Goal: Task Accomplishment & Management: Complete application form

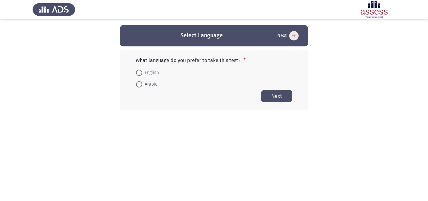
click at [140, 72] on span at bounding box center [139, 73] width 6 height 6
click at [140, 72] on input "English" at bounding box center [139, 73] width 6 height 6
radio input "true"
click at [276, 96] on button "Next" at bounding box center [276, 96] width 31 height 12
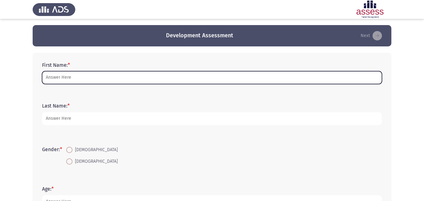
click at [111, 80] on input "First Name: *" at bounding box center [212, 77] width 340 height 13
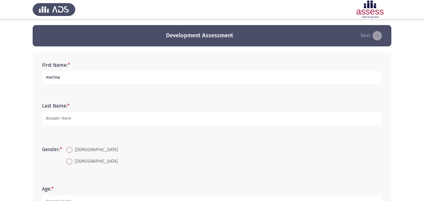
type input "marina"
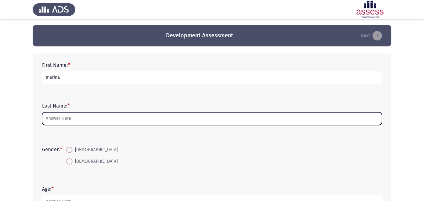
click at [87, 118] on input "Last Name: *" at bounding box center [212, 118] width 340 height 13
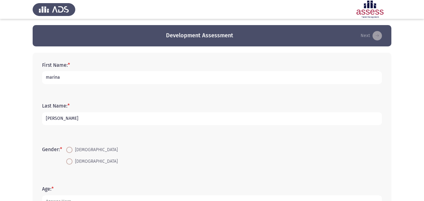
type input "[PERSON_NAME]"
click at [71, 151] on span at bounding box center [69, 150] width 6 height 6
click at [71, 151] on input "[DEMOGRAPHIC_DATA]" at bounding box center [69, 150] width 6 height 6
radio input "true"
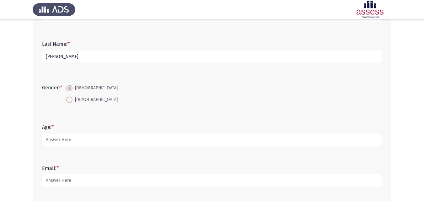
scroll to position [64, 0]
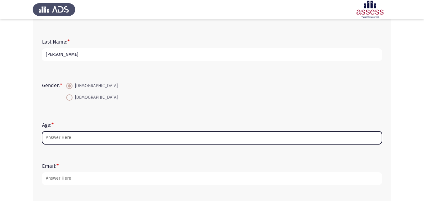
click at [247, 140] on input "Age: *" at bounding box center [212, 137] width 340 height 13
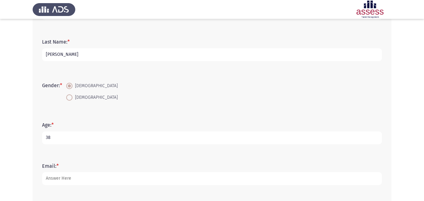
type input "38"
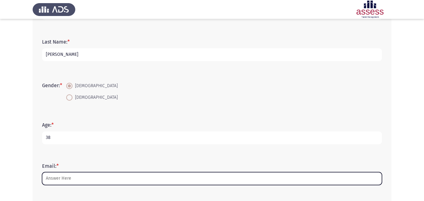
click at [195, 177] on input "Email: *" at bounding box center [212, 178] width 340 height 13
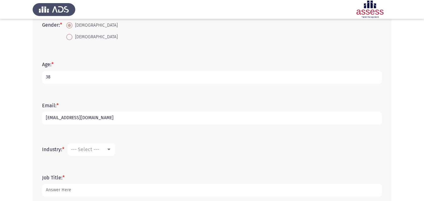
scroll to position [129, 0]
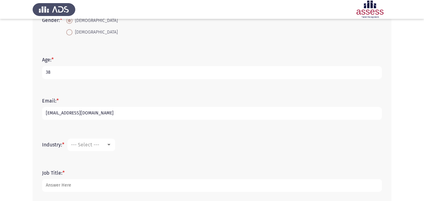
type input "[EMAIL_ADDRESS][DOMAIN_NAME]"
click at [102, 147] on div "--- Select ---" at bounding box center [88, 145] width 35 height 6
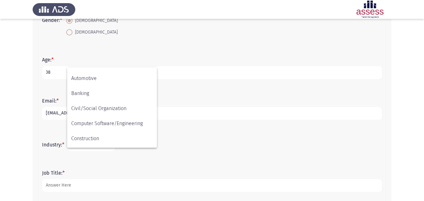
scroll to position [0, 0]
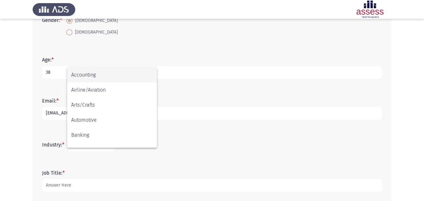
click at [201, 148] on div at bounding box center [212, 100] width 424 height 201
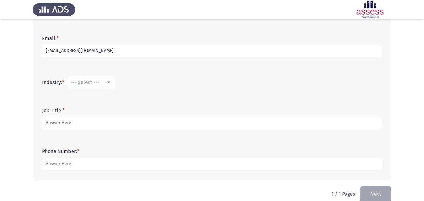
scroll to position [202, 0]
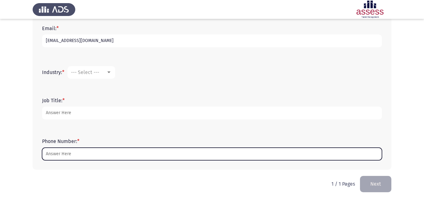
click at [278, 157] on input "Phone Number: *" at bounding box center [212, 154] width 340 height 13
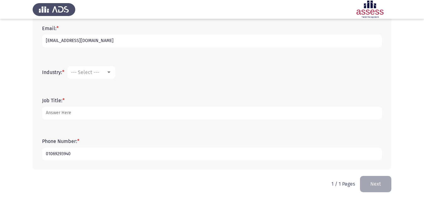
type input "01069293940"
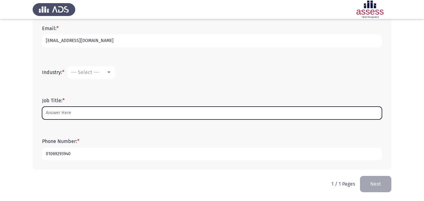
click at [212, 108] on input "Job Title: *" at bounding box center [212, 113] width 340 height 13
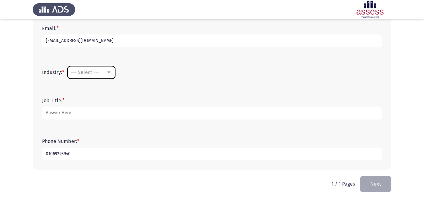
click at [110, 73] on div at bounding box center [108, 72] width 3 height 2
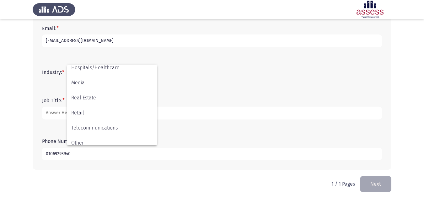
scroll to position [206, 0]
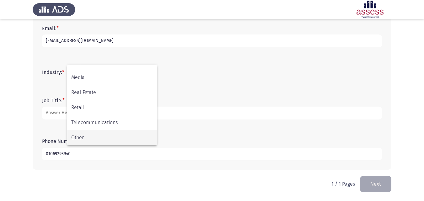
click at [120, 137] on span "Other" at bounding box center [112, 137] width 82 height 15
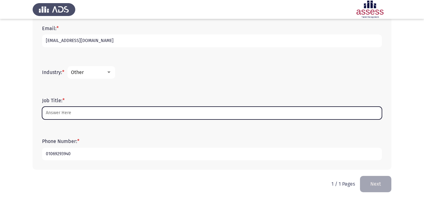
click at [106, 109] on input "Job Title: *" at bounding box center [212, 113] width 340 height 13
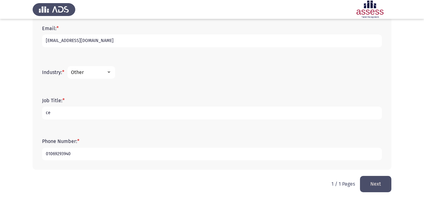
type input "c"
type input "CEO Assistant"
click at [110, 68] on mat-select "Other" at bounding box center [91, 72] width 48 height 13
click at [110, 73] on div at bounding box center [108, 72] width 3 height 2
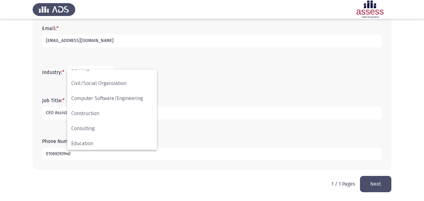
scroll to position [70, 0]
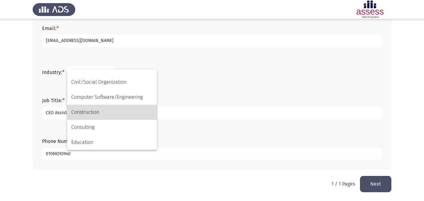
click at [112, 108] on span "Construction" at bounding box center [112, 112] width 82 height 15
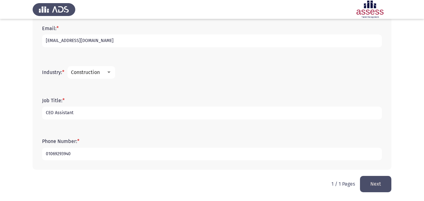
click at [108, 113] on input "CEO Assistant" at bounding box center [212, 113] width 340 height 13
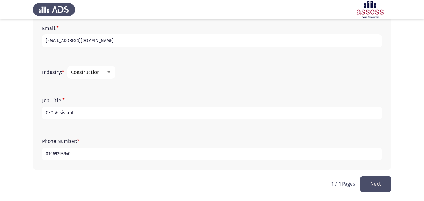
click at [108, 113] on input "CEO Assistant" at bounding box center [212, 113] width 340 height 13
click at [370, 179] on button "Next" at bounding box center [375, 184] width 31 height 16
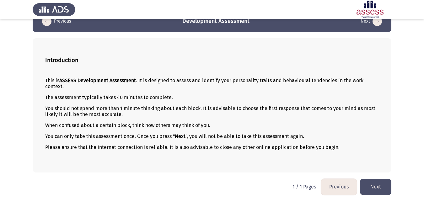
scroll to position [15, 0]
click at [370, 182] on button "Next" at bounding box center [375, 186] width 31 height 16
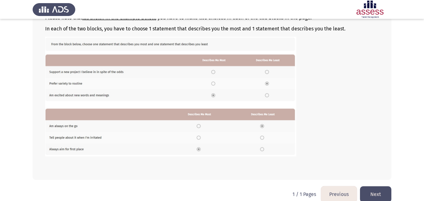
scroll to position [107, 0]
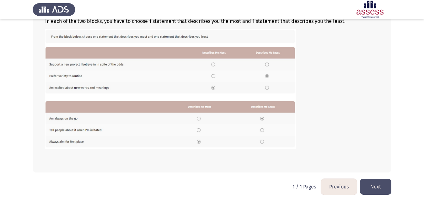
click at [377, 188] on button "Next" at bounding box center [375, 187] width 31 height 16
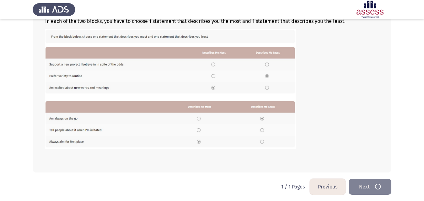
scroll to position [0, 0]
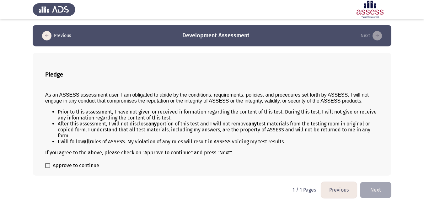
click at [47, 166] on span at bounding box center [47, 165] width 5 height 5
click at [47, 168] on input "Approve to continue" at bounding box center [47, 168] width 0 height 0
checkbox input "true"
click at [373, 190] on button "Next" at bounding box center [375, 190] width 31 height 16
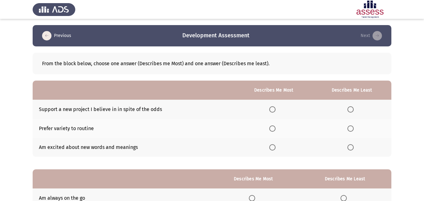
click at [272, 108] on span "Select an option" at bounding box center [272, 109] width 6 height 6
click at [272, 108] on input "Select an option" at bounding box center [272, 109] width 6 height 6
click at [352, 130] on span "Select an option" at bounding box center [350, 128] width 6 height 6
click at [352, 130] on input "Select an option" at bounding box center [350, 128] width 6 height 6
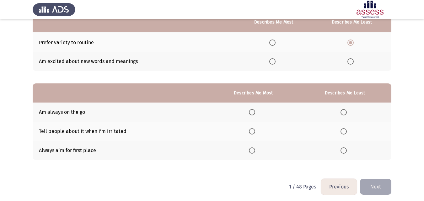
scroll to position [86, 0]
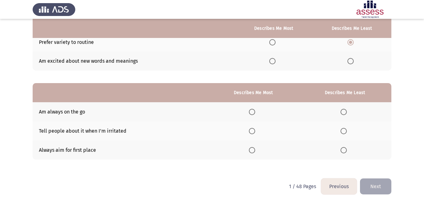
click at [254, 112] on span "Select an option" at bounding box center [252, 112] width 6 height 6
click at [254, 112] on input "Select an option" at bounding box center [252, 112] width 6 height 6
click at [343, 148] on span "Select an option" at bounding box center [343, 150] width 6 height 6
click at [343, 148] on input "Select an option" at bounding box center [343, 150] width 6 height 6
click at [369, 182] on button "Next" at bounding box center [375, 186] width 31 height 16
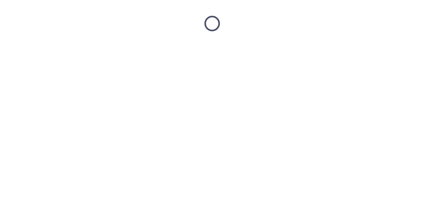
scroll to position [0, 0]
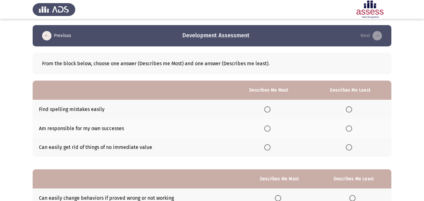
click at [350, 128] on span "Select an option" at bounding box center [349, 128] width 6 height 6
click at [350, 128] on input "Select an option" at bounding box center [349, 128] width 6 height 6
click at [272, 109] on label "Select an option" at bounding box center [268, 109] width 9 height 6
click at [270, 109] on input "Select an option" at bounding box center [267, 109] width 6 height 6
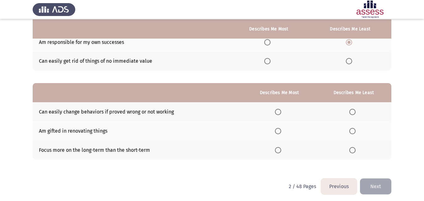
scroll to position [87, 0]
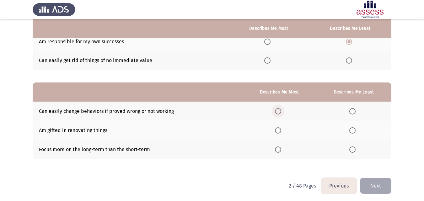
click at [281, 112] on span "Select an option" at bounding box center [278, 111] width 6 height 6
click at [281, 112] on input "Select an option" at bounding box center [278, 111] width 6 height 6
click at [277, 130] on span "Select an option" at bounding box center [278, 130] width 6 height 6
click at [277, 130] on input "Select an option" at bounding box center [278, 130] width 6 height 6
click at [278, 109] on span "Select an option" at bounding box center [278, 111] width 6 height 6
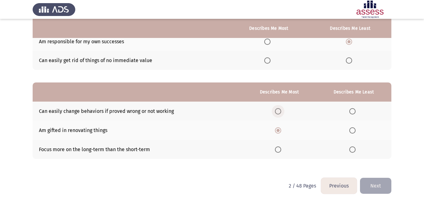
click at [278, 109] on input "Select an option" at bounding box center [278, 111] width 6 height 6
click at [354, 149] on span "Select an option" at bounding box center [352, 149] width 6 height 6
click at [354, 149] on input "Select an option" at bounding box center [352, 149] width 6 height 6
click at [371, 187] on button "Next" at bounding box center [375, 186] width 31 height 16
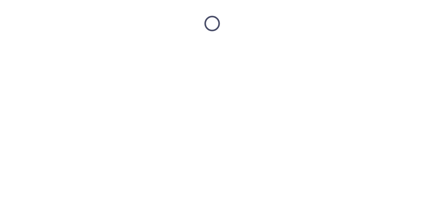
scroll to position [0, 0]
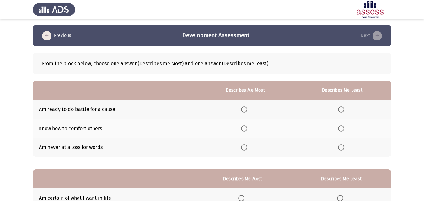
click at [244, 127] on span "Select an option" at bounding box center [244, 128] width 6 height 6
click at [244, 127] on input "Select an option" at bounding box center [244, 128] width 6 height 6
click at [341, 146] on span "Select an option" at bounding box center [341, 147] width 6 height 6
click at [341, 146] on input "Select an option" at bounding box center [341, 147] width 6 height 6
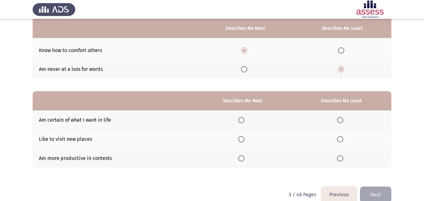
scroll to position [89, 0]
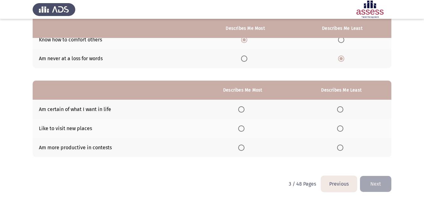
click at [242, 149] on span "Select an option" at bounding box center [241, 148] width 6 height 6
click at [242, 149] on input "Select an option" at bounding box center [241, 148] width 6 height 6
click at [340, 130] on span "Select an option" at bounding box center [340, 128] width 6 height 6
click at [340, 130] on input "Select an option" at bounding box center [340, 128] width 6 height 6
click at [373, 187] on button "Next" at bounding box center [375, 184] width 31 height 16
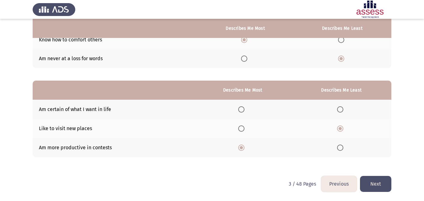
scroll to position [0, 0]
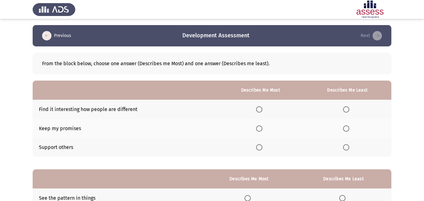
click at [259, 149] on span "Select an option" at bounding box center [259, 147] width 6 height 6
click at [259, 149] on input "Select an option" at bounding box center [259, 147] width 6 height 6
click at [347, 107] on span "Select an option" at bounding box center [346, 109] width 6 height 6
click at [347, 107] on input "Select an option" at bounding box center [346, 109] width 6 height 6
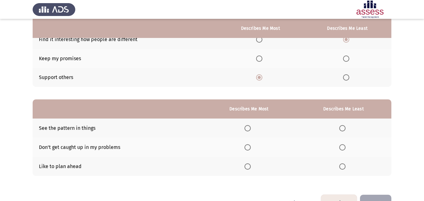
scroll to position [74, 0]
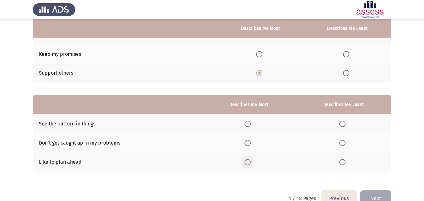
click at [249, 161] on span "Select an option" at bounding box center [247, 162] width 6 height 6
click at [249, 161] on input "Select an option" at bounding box center [247, 162] width 6 height 6
click at [343, 142] on span "Select an option" at bounding box center [342, 143] width 6 height 6
click at [343, 142] on input "Select an option" at bounding box center [342, 143] width 6 height 6
click at [370, 192] on button "Next" at bounding box center [375, 198] width 31 height 16
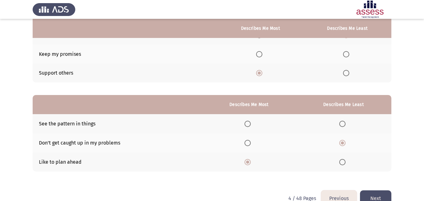
scroll to position [0, 0]
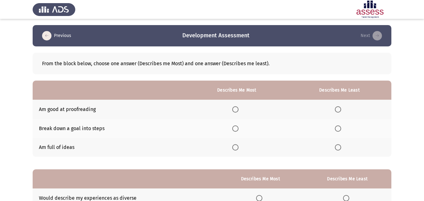
click at [238, 149] on span "Select an option" at bounding box center [235, 147] width 6 height 6
click at [238, 149] on input "Select an option" at bounding box center [235, 147] width 6 height 6
click at [337, 128] on span "Select an option" at bounding box center [338, 128] width 6 height 6
click at [337, 128] on input "Select an option" at bounding box center [338, 128] width 6 height 6
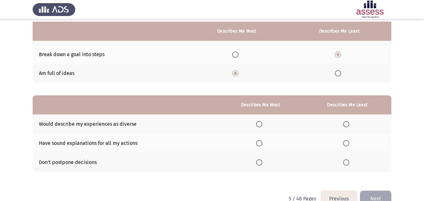
scroll to position [78, 0]
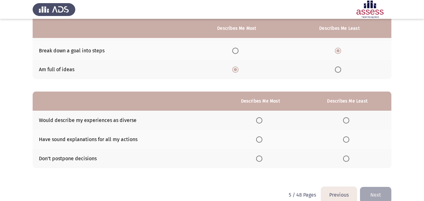
click at [260, 158] on span "Select an option" at bounding box center [259, 159] width 6 height 6
click at [260, 158] on input "Select an option" at bounding box center [259, 159] width 6 height 6
click at [348, 121] on span "Select an option" at bounding box center [346, 120] width 6 height 6
click at [348, 121] on input "Select an option" at bounding box center [346, 120] width 6 height 6
click at [374, 190] on button "Next" at bounding box center [375, 195] width 31 height 16
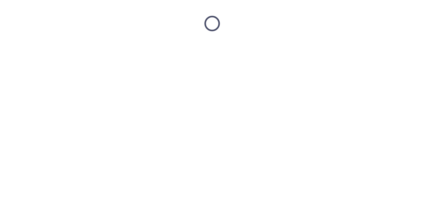
scroll to position [0, 0]
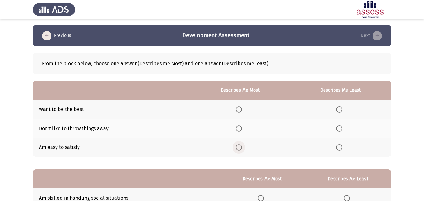
click at [241, 149] on span "Select an option" at bounding box center [238, 147] width 6 height 6
click at [241, 149] on input "Select an option" at bounding box center [238, 147] width 6 height 6
click at [339, 126] on span "Select an option" at bounding box center [339, 128] width 6 height 6
click at [339, 126] on input "Select an option" at bounding box center [339, 128] width 6 height 6
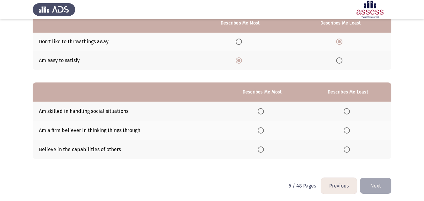
scroll to position [89, 0]
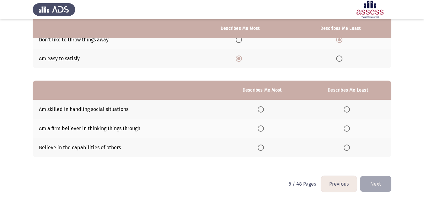
click at [264, 146] on span "Select an option" at bounding box center [260, 148] width 6 height 6
click at [264, 146] on input "Select an option" at bounding box center [260, 148] width 6 height 6
click at [346, 127] on span "Select an option" at bounding box center [346, 128] width 6 height 6
click at [346, 127] on input "Select an option" at bounding box center [346, 128] width 6 height 6
click at [373, 185] on button "Next" at bounding box center [375, 184] width 31 height 16
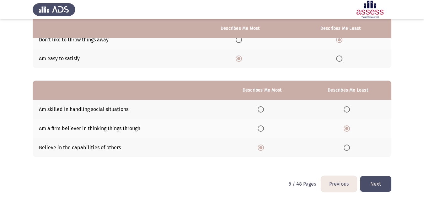
scroll to position [0, 0]
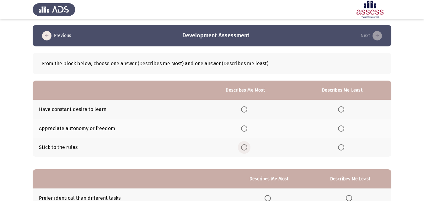
click at [243, 150] on span "Select an option" at bounding box center [244, 147] width 6 height 6
click at [243, 150] on input "Select an option" at bounding box center [244, 147] width 6 height 6
click at [341, 126] on span "Select an option" at bounding box center [341, 128] width 6 height 6
click at [341, 126] on input "Select an option" at bounding box center [341, 128] width 6 height 6
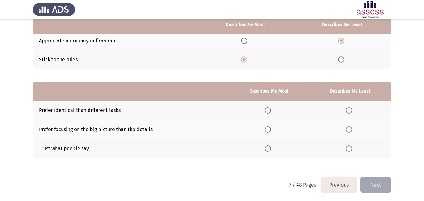
scroll to position [89, 0]
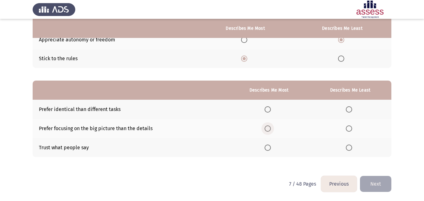
click at [268, 129] on span "Select an option" at bounding box center [267, 128] width 6 height 6
click at [268, 129] on input "Select an option" at bounding box center [267, 128] width 6 height 6
click at [351, 150] on span "Select an option" at bounding box center [349, 148] width 6 height 6
click at [351, 150] on input "Select an option" at bounding box center [349, 148] width 6 height 6
click at [377, 183] on button "Next" at bounding box center [375, 184] width 31 height 16
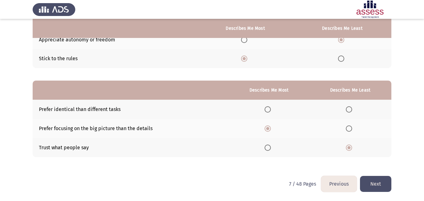
scroll to position [0, 0]
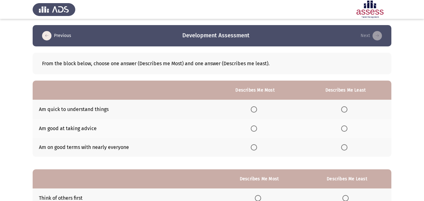
click at [254, 126] on span "Select an option" at bounding box center [254, 128] width 6 height 6
click at [254, 126] on input "Select an option" at bounding box center [254, 128] width 6 height 6
click at [343, 146] on span "Select an option" at bounding box center [344, 147] width 6 height 6
click at [343, 146] on input "Select an option" at bounding box center [344, 147] width 6 height 6
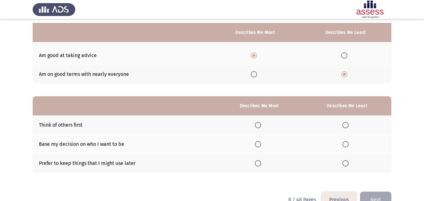
scroll to position [82, 0]
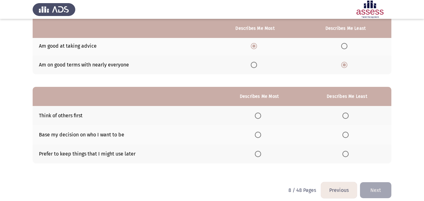
click at [258, 153] on span "Select an option" at bounding box center [258, 154] width 6 height 6
click at [258, 153] on input "Select an option" at bounding box center [258, 154] width 6 height 6
click at [343, 138] on span "Select an option" at bounding box center [345, 135] width 6 height 6
click at [343, 138] on input "Select an option" at bounding box center [345, 135] width 6 height 6
click at [375, 185] on button "Next" at bounding box center [375, 190] width 31 height 16
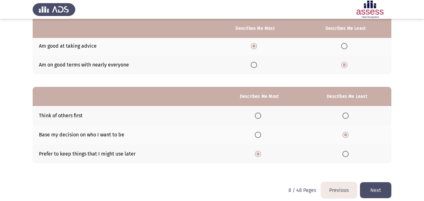
scroll to position [0, 0]
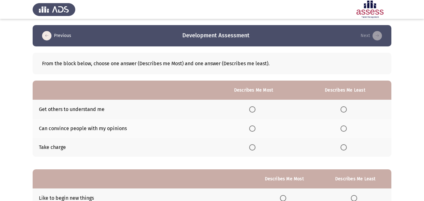
click at [254, 110] on span "Select an option" at bounding box center [252, 109] width 6 height 6
click at [254, 110] on input "Select an option" at bounding box center [252, 109] width 6 height 6
click at [253, 130] on span "Select an option" at bounding box center [252, 128] width 6 height 6
click at [253, 130] on input "Select an option" at bounding box center [252, 128] width 6 height 6
click at [347, 110] on span "Select an option" at bounding box center [343, 109] width 6 height 6
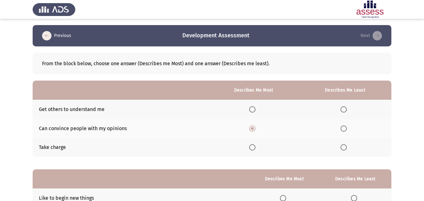
click at [347, 110] on input "Select an option" at bounding box center [343, 109] width 6 height 6
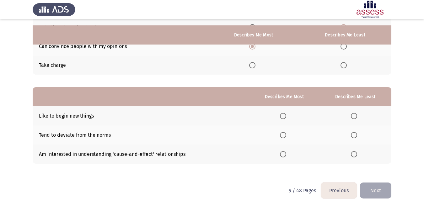
scroll to position [89, 0]
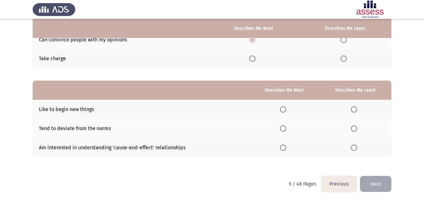
click at [283, 145] on span "Select an option" at bounding box center [283, 148] width 6 height 6
click at [283, 145] on input "Select an option" at bounding box center [283, 148] width 6 height 6
click at [354, 128] on span "Select an option" at bounding box center [354, 128] width 6 height 6
click at [354, 128] on input "Select an option" at bounding box center [354, 128] width 6 height 6
click at [368, 182] on button "Next" at bounding box center [375, 184] width 31 height 16
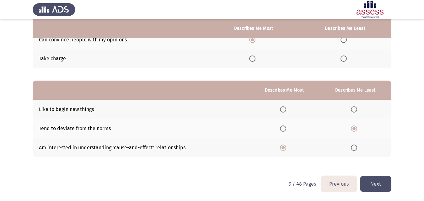
scroll to position [0, 0]
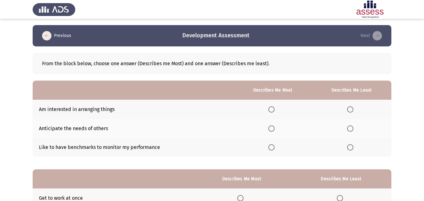
click at [273, 111] on span "Select an option" at bounding box center [271, 109] width 6 height 6
click at [273, 111] on input "Select an option" at bounding box center [271, 109] width 6 height 6
click at [349, 127] on span "Select an option" at bounding box center [350, 128] width 6 height 6
click at [349, 127] on input "Select an option" at bounding box center [350, 128] width 6 height 6
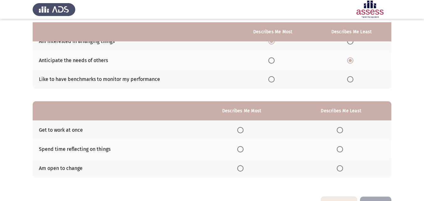
scroll to position [71, 0]
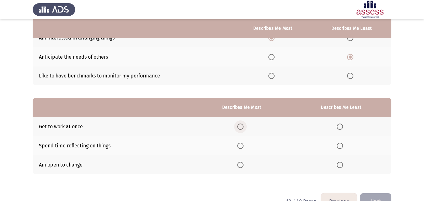
click at [240, 126] on span "Select an option" at bounding box center [240, 127] width 6 height 6
click at [240, 126] on input "Select an option" at bounding box center [240, 127] width 6 height 6
click at [342, 146] on span "Select an option" at bounding box center [339, 146] width 6 height 6
click at [342, 146] on input "Select an option" at bounding box center [339, 146] width 6 height 6
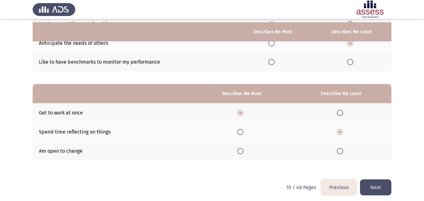
scroll to position [89, 0]
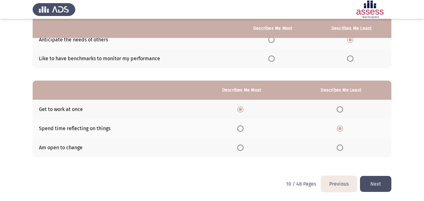
click at [372, 183] on button "Next" at bounding box center [375, 184] width 31 height 16
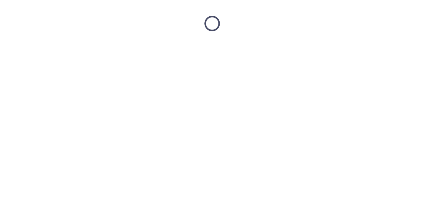
scroll to position [0, 0]
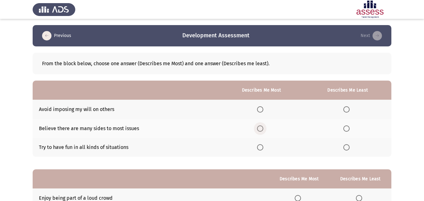
click at [261, 127] on span "Select an option" at bounding box center [260, 128] width 6 height 6
click at [261, 127] on input "Select an option" at bounding box center [260, 128] width 6 height 6
click at [345, 149] on span "Select an option" at bounding box center [346, 147] width 6 height 6
click at [345, 149] on input "Select an option" at bounding box center [346, 147] width 6 height 6
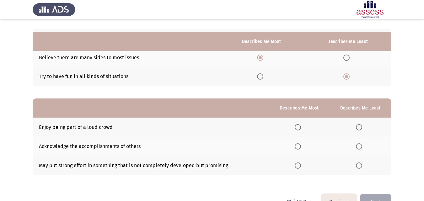
scroll to position [86, 0]
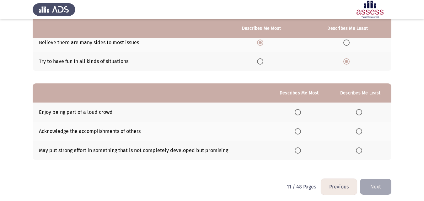
click at [298, 131] on span "Select an option" at bounding box center [297, 131] width 6 height 6
click at [298, 131] on input "Select an option" at bounding box center [297, 131] width 6 height 6
click at [362, 112] on span "Select an option" at bounding box center [359, 112] width 6 height 6
click at [362, 112] on input "Select an option" at bounding box center [359, 112] width 6 height 6
click at [374, 187] on button "Next" at bounding box center [375, 187] width 31 height 16
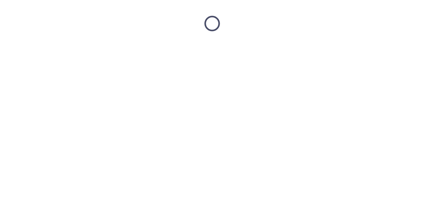
scroll to position [0, 0]
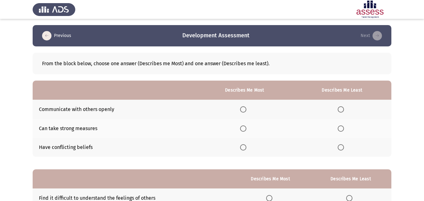
click at [241, 109] on span "Select an option" at bounding box center [243, 109] width 6 height 6
click at [241, 109] on input "Select an option" at bounding box center [243, 109] width 6 height 6
click at [341, 148] on span "Select an option" at bounding box center [340, 147] width 6 height 6
click at [341, 148] on input "Select an option" at bounding box center [340, 147] width 6 height 6
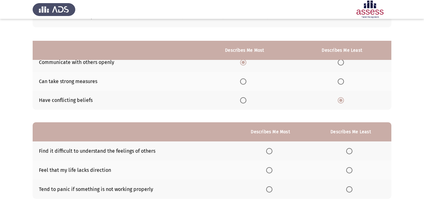
scroll to position [74, 0]
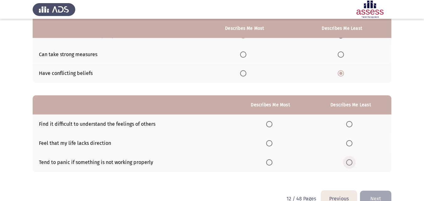
click at [348, 162] on span "Select an option" at bounding box center [349, 162] width 6 height 6
click at [348, 162] on input "Select an option" at bounding box center [349, 162] width 6 height 6
click at [270, 143] on span "Select an option" at bounding box center [269, 143] width 6 height 6
click at [270, 143] on input "Select an option" at bounding box center [269, 143] width 6 height 6
click at [378, 198] on button "Next" at bounding box center [375, 199] width 31 height 16
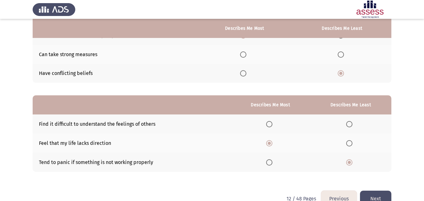
scroll to position [0, 0]
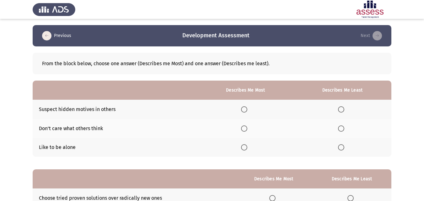
click at [247, 128] on span "Select an option" at bounding box center [244, 128] width 6 height 6
click at [247, 128] on input "Select an option" at bounding box center [244, 128] width 6 height 6
click at [343, 143] on th at bounding box center [342, 147] width 98 height 19
click at [341, 150] on span "Select an option" at bounding box center [341, 147] width 6 height 6
click at [341, 150] on input "Select an option" at bounding box center [341, 147] width 6 height 6
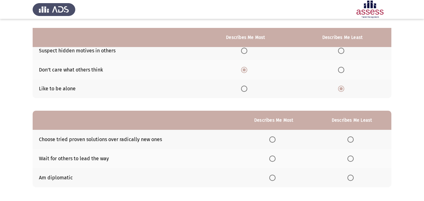
scroll to position [70, 0]
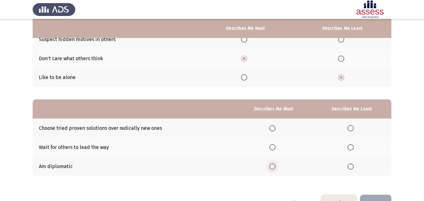
click at [275, 167] on span "Select an option" at bounding box center [272, 166] width 6 height 6
click at [275, 167] on input "Select an option" at bounding box center [272, 166] width 6 height 6
click at [352, 145] on span "Select an option" at bounding box center [350, 147] width 6 height 6
click at [352, 145] on input "Select an option" at bounding box center [350, 147] width 6 height 6
click at [367, 196] on button "Next" at bounding box center [375, 203] width 31 height 16
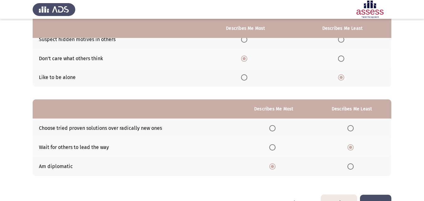
scroll to position [0, 0]
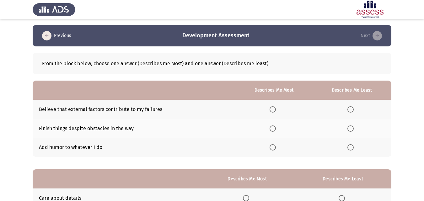
click at [271, 149] on span "Select an option" at bounding box center [272, 147] width 6 height 6
click at [271, 149] on input "Select an option" at bounding box center [272, 147] width 6 height 6
click at [349, 109] on span "Select an option" at bounding box center [350, 109] width 6 height 6
click at [349, 109] on input "Select an option" at bounding box center [350, 109] width 6 height 6
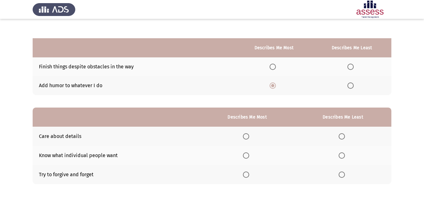
scroll to position [87, 0]
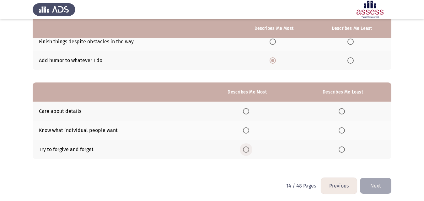
click at [248, 150] on span "Select an option" at bounding box center [246, 149] width 6 height 6
click at [248, 150] on input "Select an option" at bounding box center [246, 149] width 6 height 6
click at [341, 130] on span "Select an option" at bounding box center [341, 130] width 6 height 6
click at [341, 130] on input "Select an option" at bounding box center [341, 130] width 6 height 6
click at [368, 182] on button "Next" at bounding box center [375, 186] width 31 height 16
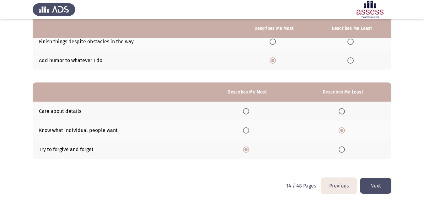
scroll to position [0, 0]
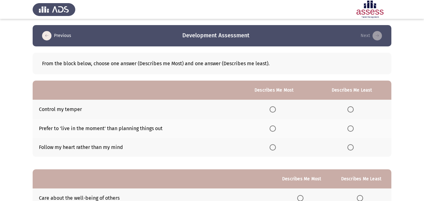
click at [275, 108] on span "Select an option" at bounding box center [272, 109] width 6 height 6
click at [275, 108] on input "Select an option" at bounding box center [272, 109] width 6 height 6
click at [351, 128] on span "Select an option" at bounding box center [350, 128] width 6 height 6
click at [351, 128] on input "Select an option" at bounding box center [350, 128] width 6 height 6
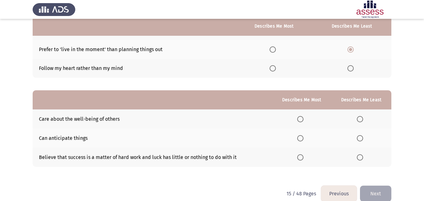
scroll to position [80, 0]
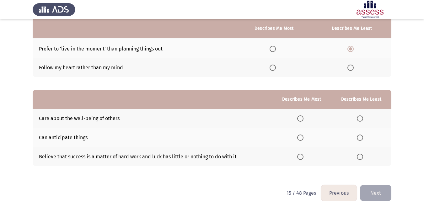
click at [300, 155] on span "Select an option" at bounding box center [300, 157] width 6 height 6
click at [300, 155] on input "Select an option" at bounding box center [300, 157] width 6 height 6
click at [362, 138] on span "Select an option" at bounding box center [360, 138] width 6 height 6
click at [362, 138] on input "Select an option" at bounding box center [360, 138] width 6 height 6
click at [371, 188] on button "Next" at bounding box center [375, 193] width 31 height 16
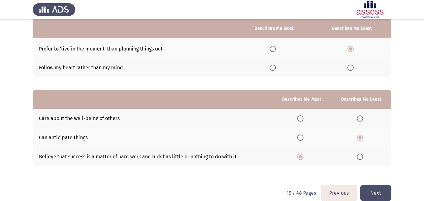
scroll to position [0, 0]
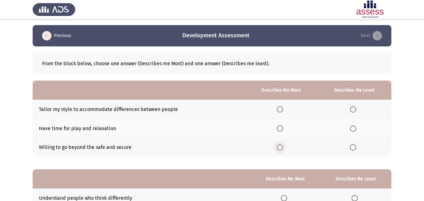
click at [278, 148] on span "Select an option" at bounding box center [280, 147] width 6 height 6
click at [278, 148] on input "Select an option" at bounding box center [280, 147] width 6 height 6
click at [354, 127] on span "Select an option" at bounding box center [353, 128] width 6 height 6
click at [354, 127] on input "Select an option" at bounding box center [353, 128] width 6 height 6
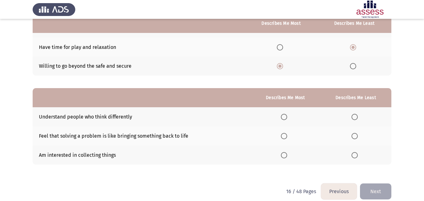
scroll to position [82, 0]
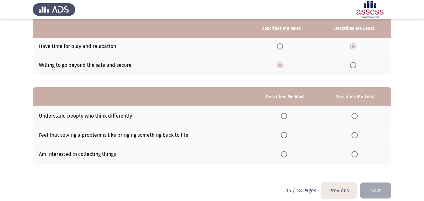
click at [284, 135] on span "Select an option" at bounding box center [284, 135] width 6 height 6
click at [284, 135] on input "Select an option" at bounding box center [284, 135] width 6 height 6
click at [355, 155] on span "Select an option" at bounding box center [354, 154] width 6 height 6
click at [355, 155] on input "Select an option" at bounding box center [354, 154] width 6 height 6
click at [373, 191] on button "Next" at bounding box center [375, 191] width 31 height 16
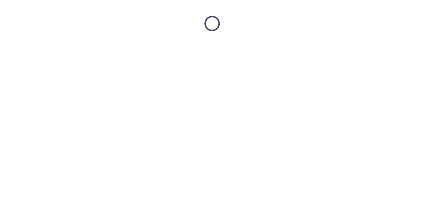
scroll to position [0, 0]
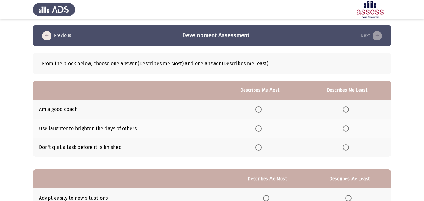
click at [258, 147] on span "Select an option" at bounding box center [258, 147] width 6 height 6
click at [258, 147] on input "Select an option" at bounding box center [258, 147] width 6 height 6
click at [345, 128] on span "Select an option" at bounding box center [345, 128] width 6 height 6
click at [345, 128] on input "Select an option" at bounding box center [345, 128] width 6 height 6
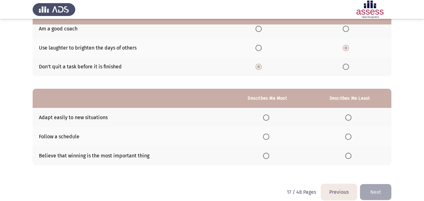
scroll to position [86, 0]
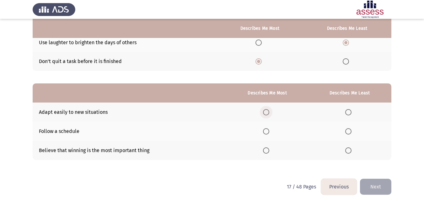
click at [269, 113] on span "Select an option" at bounding box center [266, 112] width 6 height 6
click at [269, 113] on input "Select an option" at bounding box center [266, 112] width 6 height 6
click at [351, 153] on span "Select an option" at bounding box center [348, 150] width 6 height 6
click at [351, 153] on input "Select an option" at bounding box center [348, 150] width 6 height 6
click at [372, 188] on button "Next" at bounding box center [375, 187] width 31 height 16
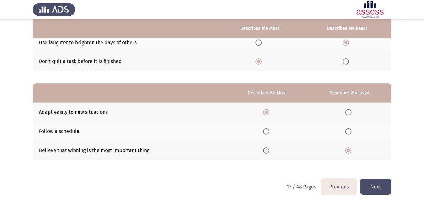
scroll to position [0, 0]
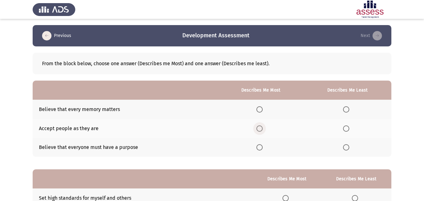
click at [261, 128] on span "Select an option" at bounding box center [259, 128] width 6 height 6
click at [261, 128] on input "Select an option" at bounding box center [259, 128] width 6 height 6
click at [345, 149] on span "Select an option" at bounding box center [346, 147] width 6 height 6
click at [345, 149] on input "Select an option" at bounding box center [346, 147] width 6 height 6
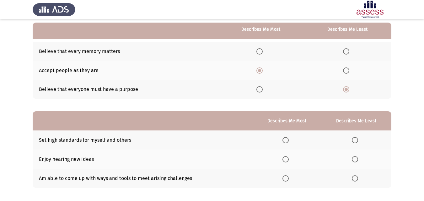
scroll to position [62, 0]
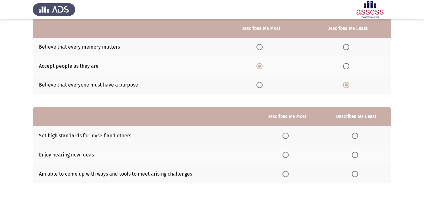
click at [287, 172] on span "Select an option" at bounding box center [285, 174] width 6 height 6
click at [287, 172] on input "Select an option" at bounding box center [285, 174] width 6 height 6
click at [356, 133] on span "Select an option" at bounding box center [355, 136] width 6 height 6
click at [356, 133] on input "Select an option" at bounding box center [355, 136] width 6 height 6
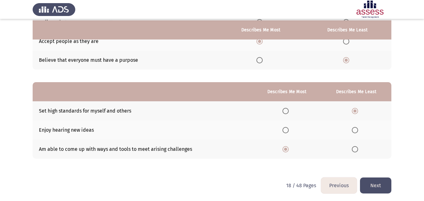
scroll to position [89, 0]
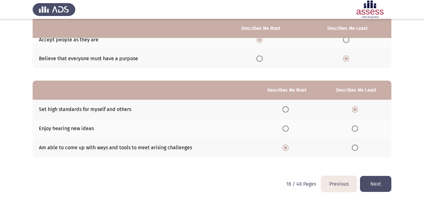
click at [374, 177] on button "Next" at bounding box center [375, 184] width 31 height 16
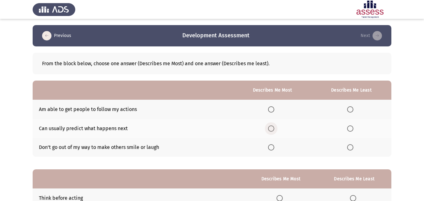
click at [274, 130] on span "Select an option" at bounding box center [271, 128] width 6 height 6
click at [274, 130] on input "Select an option" at bounding box center [271, 128] width 6 height 6
click at [350, 148] on span "Select an option" at bounding box center [350, 147] width 6 height 6
click at [350, 148] on input "Select an option" at bounding box center [350, 147] width 6 height 6
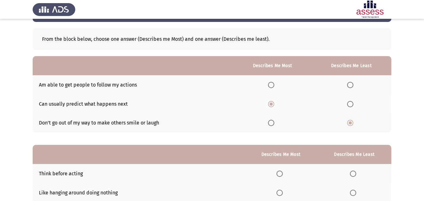
scroll to position [89, 0]
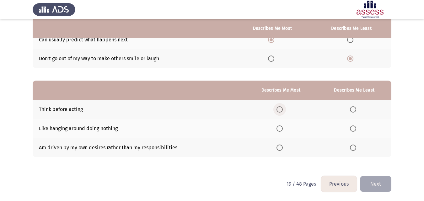
click at [279, 109] on span "Select an option" at bounding box center [279, 109] width 6 height 6
click at [279, 109] on input "Select an option" at bounding box center [279, 109] width 6 height 6
click at [355, 147] on span "Select an option" at bounding box center [353, 148] width 6 height 6
click at [355, 147] on input "Select an option" at bounding box center [353, 148] width 6 height 6
click at [366, 178] on button "Next" at bounding box center [375, 184] width 31 height 16
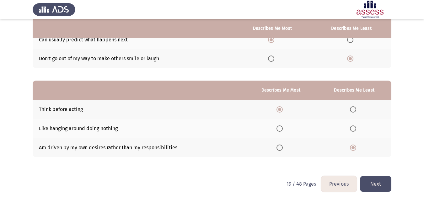
scroll to position [0, 0]
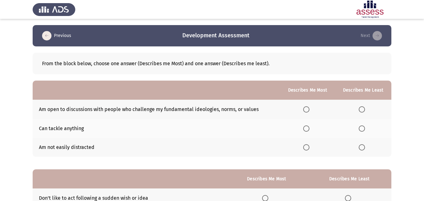
click at [306, 125] on span "Select an option" at bounding box center [306, 128] width 6 height 6
click at [306, 125] on input "Select an option" at bounding box center [306, 128] width 6 height 6
click at [362, 148] on span "Select an option" at bounding box center [361, 147] width 6 height 6
click at [362, 148] on input "Select an option" at bounding box center [361, 147] width 6 height 6
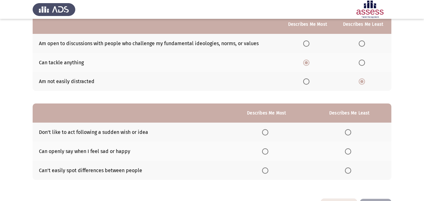
scroll to position [89, 0]
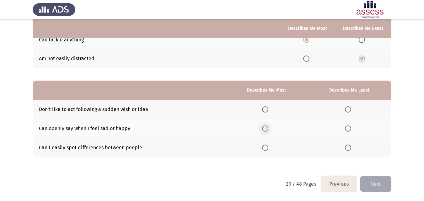
click at [267, 127] on span "Select an option" at bounding box center [265, 128] width 6 height 6
click at [267, 127] on input "Select an option" at bounding box center [265, 128] width 6 height 6
click at [350, 148] on span "Select an option" at bounding box center [348, 148] width 6 height 6
click at [350, 148] on input "Select an option" at bounding box center [348, 148] width 6 height 6
click at [376, 181] on button "Next" at bounding box center [375, 184] width 31 height 16
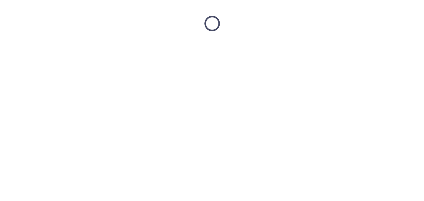
scroll to position [0, 0]
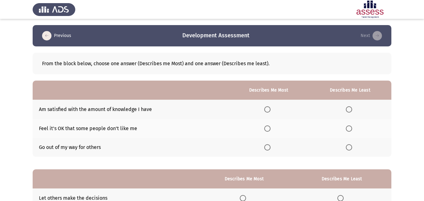
click at [351, 148] on span "Select an option" at bounding box center [349, 147] width 6 height 6
click at [351, 148] on input "Select an option" at bounding box center [349, 147] width 6 height 6
click at [268, 129] on span "Select an option" at bounding box center [267, 128] width 6 height 6
click at [268, 129] on input "Select an option" at bounding box center [267, 128] width 6 height 6
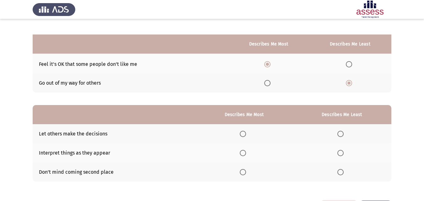
scroll to position [80, 0]
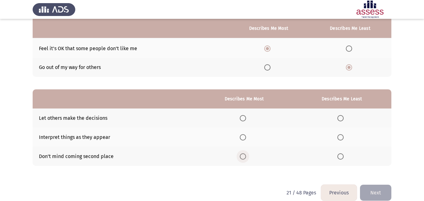
click at [246, 157] on span "Select an option" at bounding box center [243, 156] width 6 height 6
click at [246, 157] on input "Select an option" at bounding box center [243, 156] width 6 height 6
click at [338, 137] on span "Select an option" at bounding box center [340, 137] width 6 height 6
click at [338, 137] on input "Select an option" at bounding box center [340, 137] width 6 height 6
click at [371, 191] on button "Next" at bounding box center [375, 193] width 31 height 16
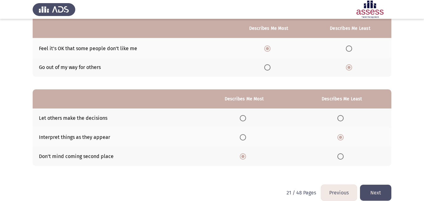
scroll to position [0, 0]
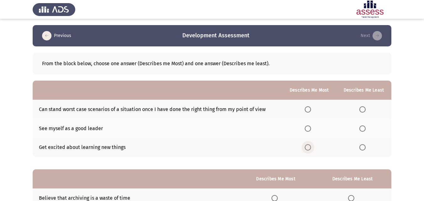
click at [309, 149] on span "Select an option" at bounding box center [307, 147] width 6 height 6
click at [309, 149] on input "Select an option" at bounding box center [307, 147] width 6 height 6
click at [363, 107] on span "Select an option" at bounding box center [362, 109] width 6 height 6
click at [363, 107] on input "Select an option" at bounding box center [362, 109] width 6 height 6
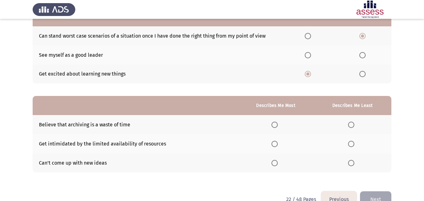
scroll to position [82, 0]
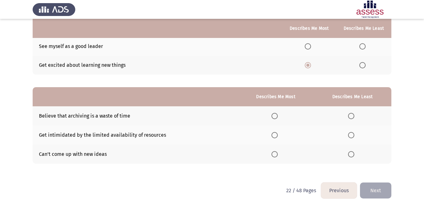
click at [275, 137] on span "Select an option" at bounding box center [274, 135] width 6 height 6
click at [275, 137] on input "Select an option" at bounding box center [274, 135] width 6 height 6
click at [350, 155] on span "Select an option" at bounding box center [351, 154] width 6 height 6
click at [350, 155] on input "Select an option" at bounding box center [351, 154] width 6 height 6
click at [372, 188] on button "Next" at bounding box center [375, 191] width 31 height 16
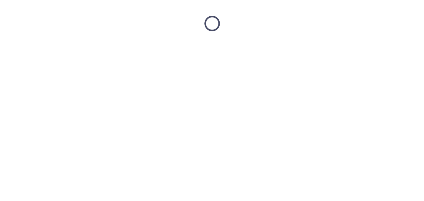
scroll to position [0, 0]
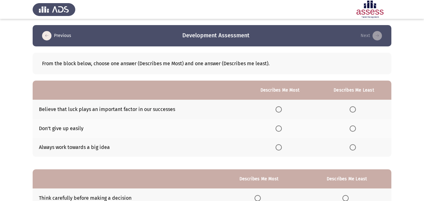
click at [278, 130] on span "Select an option" at bounding box center [278, 128] width 6 height 6
click at [278, 130] on input "Select an option" at bounding box center [278, 128] width 6 height 6
click at [352, 110] on span "Select an option" at bounding box center [352, 109] width 6 height 6
click at [352, 110] on input "Select an option" at bounding box center [352, 109] width 6 height 6
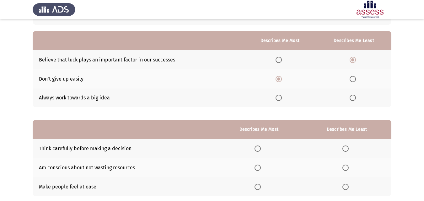
scroll to position [89, 0]
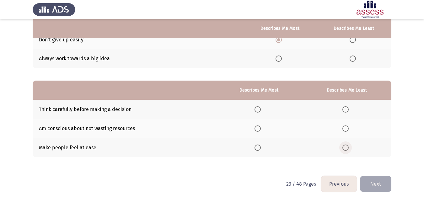
click at [343, 146] on span "Select an option" at bounding box center [345, 148] width 6 height 6
click at [343, 146] on input "Select an option" at bounding box center [345, 148] width 6 height 6
click at [259, 109] on span "Select an option" at bounding box center [257, 109] width 6 height 6
click at [259, 109] on input "Select an option" at bounding box center [257, 109] width 6 height 6
click at [376, 183] on button "Next" at bounding box center [375, 184] width 31 height 16
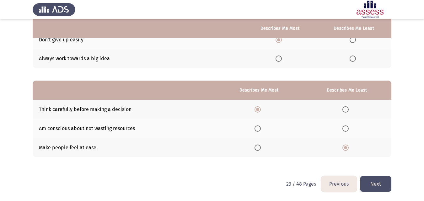
scroll to position [0, 0]
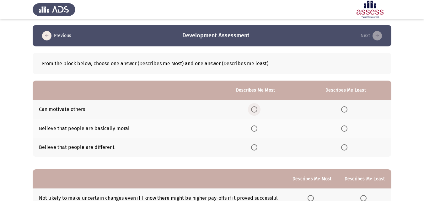
click at [252, 108] on span "Select an option" at bounding box center [254, 109] width 6 height 6
click at [252, 108] on input "Select an option" at bounding box center [254, 109] width 6 height 6
click at [344, 129] on span "Select an option" at bounding box center [344, 128] width 6 height 6
click at [344, 129] on input "Select an option" at bounding box center [344, 128] width 6 height 6
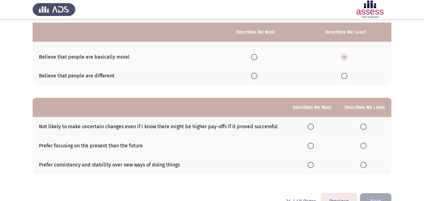
scroll to position [75, 0]
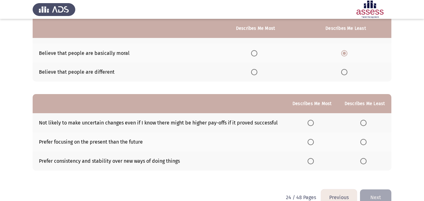
click at [313, 161] on span "Select an option" at bounding box center [310, 161] width 6 height 6
click at [313, 161] on input "Select an option" at bounding box center [310, 161] width 6 height 6
click at [365, 122] on span "Select an option" at bounding box center [363, 123] width 6 height 6
click at [365, 122] on input "Select an option" at bounding box center [363, 123] width 6 height 6
click at [370, 191] on button "Next" at bounding box center [375, 197] width 31 height 16
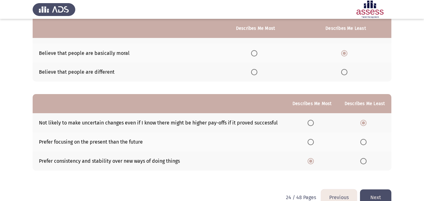
scroll to position [0, 0]
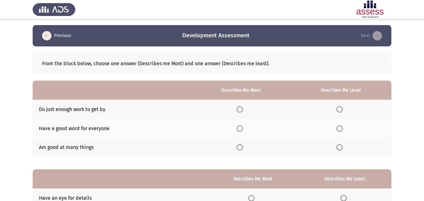
click at [240, 150] on span "Select an option" at bounding box center [239, 147] width 6 height 6
click at [240, 150] on input "Select an option" at bounding box center [239, 147] width 6 height 6
click at [341, 111] on span "Select an option" at bounding box center [339, 109] width 6 height 6
click at [341, 111] on input "Select an option" at bounding box center [339, 109] width 6 height 6
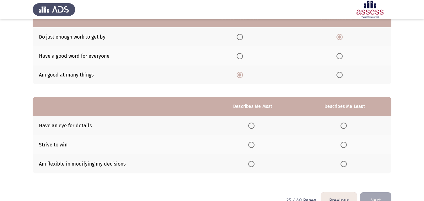
scroll to position [89, 0]
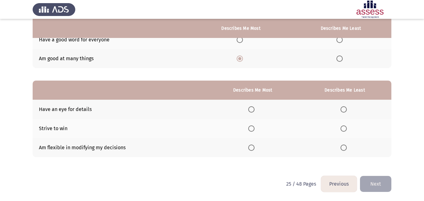
click at [252, 108] on span "Select an option" at bounding box center [251, 109] width 6 height 6
click at [252, 108] on input "Select an option" at bounding box center [251, 109] width 6 height 6
click at [343, 129] on span "Select an option" at bounding box center [343, 128] width 6 height 6
click at [343, 129] on input "Select an option" at bounding box center [343, 128] width 6 height 6
click at [371, 186] on button "Next" at bounding box center [375, 184] width 31 height 16
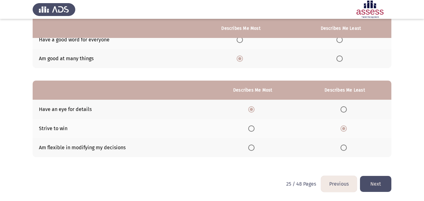
scroll to position [0, 0]
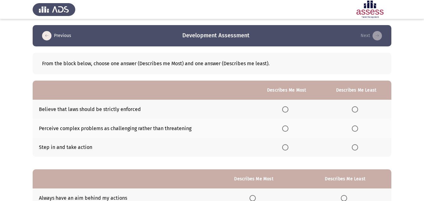
click at [287, 109] on span "Select an option" at bounding box center [285, 109] width 6 height 6
click at [287, 109] on input "Select an option" at bounding box center [285, 109] width 6 height 6
click at [352, 126] on span "Select an option" at bounding box center [355, 128] width 6 height 6
click at [352, 126] on input "Select an option" at bounding box center [355, 128] width 6 height 6
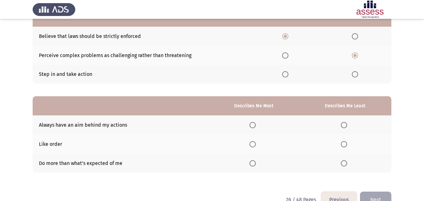
scroll to position [85, 0]
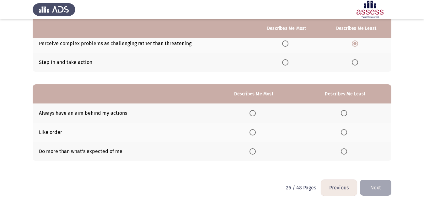
click at [345, 131] on span "Select an option" at bounding box center [344, 132] width 6 height 6
click at [345, 131] on input "Select an option" at bounding box center [344, 132] width 6 height 6
click at [254, 154] on span "Select an option" at bounding box center [252, 151] width 6 height 6
click at [254, 154] on input "Select an option" at bounding box center [252, 151] width 6 height 6
click at [368, 181] on button "Next" at bounding box center [375, 188] width 31 height 16
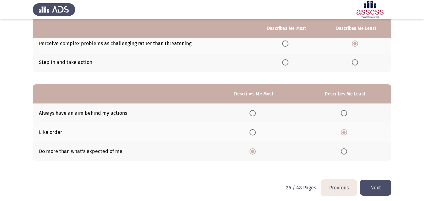
scroll to position [0, 0]
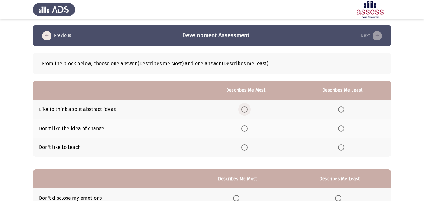
click at [247, 110] on span "Select an option" at bounding box center [244, 109] width 6 height 6
click at [247, 110] on input "Select an option" at bounding box center [244, 109] width 6 height 6
click at [344, 148] on span "Select an option" at bounding box center [341, 147] width 6 height 6
click at [344, 148] on input "Select an option" at bounding box center [341, 147] width 6 height 6
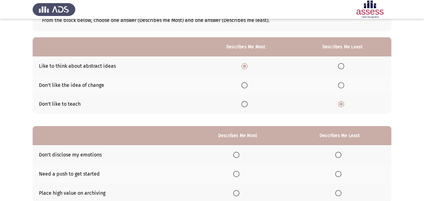
scroll to position [89, 0]
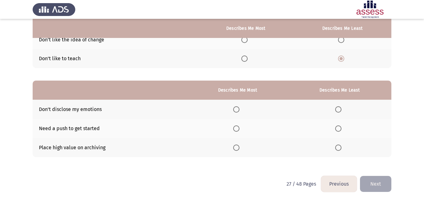
click at [239, 148] on span "Select an option" at bounding box center [236, 148] width 6 height 6
click at [239, 148] on input "Select an option" at bounding box center [236, 148] width 6 height 6
click at [340, 128] on span "Select an option" at bounding box center [338, 128] width 6 height 6
click at [340, 128] on input "Select an option" at bounding box center [338, 128] width 6 height 6
click at [377, 185] on button "Next" at bounding box center [375, 184] width 31 height 16
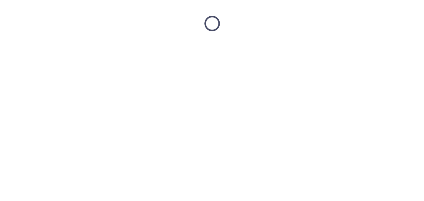
scroll to position [0, 0]
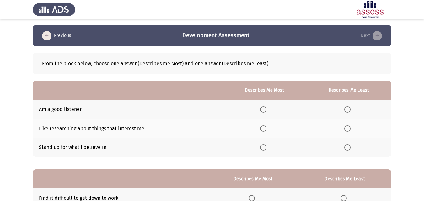
click at [262, 108] on span "Select an option" at bounding box center [263, 109] width 6 height 6
click at [262, 108] on input "Select an option" at bounding box center [263, 109] width 6 height 6
click at [346, 146] on span "Select an option" at bounding box center [347, 147] width 6 height 6
click at [346, 146] on input "Select an option" at bounding box center [347, 147] width 6 height 6
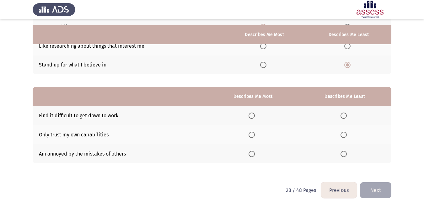
scroll to position [89, 0]
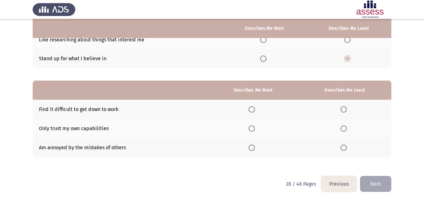
click at [253, 127] on span "Select an option" at bounding box center [251, 128] width 6 height 6
click at [253, 127] on input "Select an option" at bounding box center [251, 128] width 6 height 6
click at [343, 108] on span "Select an option" at bounding box center [343, 109] width 6 height 6
click at [343, 108] on input "Select an option" at bounding box center [343, 109] width 6 height 6
click at [369, 180] on button "Next" at bounding box center [375, 184] width 31 height 16
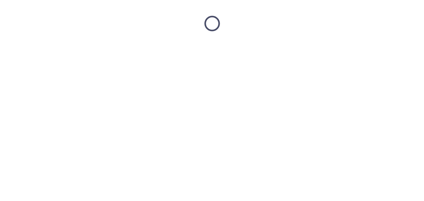
scroll to position [0, 0]
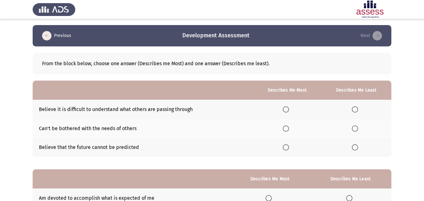
click at [288, 148] on span "Select an option" at bounding box center [286, 147] width 6 height 6
click at [288, 148] on input "Select an option" at bounding box center [286, 147] width 6 height 6
click at [356, 109] on span "Select an option" at bounding box center [355, 109] width 6 height 6
click at [356, 109] on input "Select an option" at bounding box center [355, 109] width 6 height 6
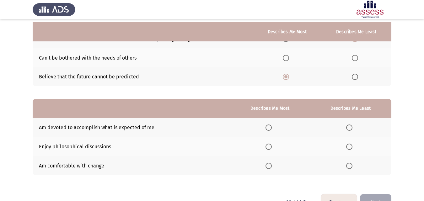
scroll to position [87, 0]
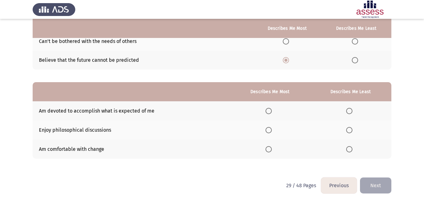
click at [270, 149] on span "Select an option" at bounding box center [268, 149] width 6 height 6
click at [270, 149] on input "Select an option" at bounding box center [268, 149] width 6 height 6
click at [347, 110] on span "Select an option" at bounding box center [349, 111] width 6 height 6
click at [347, 110] on input "Select an option" at bounding box center [349, 111] width 6 height 6
click at [377, 187] on button "Next" at bounding box center [375, 185] width 31 height 16
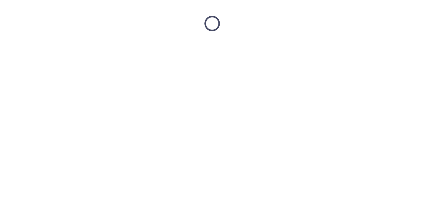
scroll to position [0, 0]
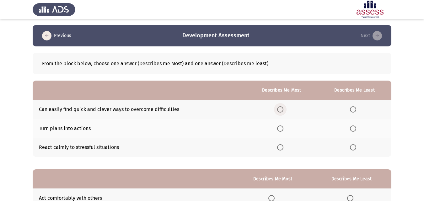
click at [280, 109] on span "Select an option" at bounding box center [280, 109] width 6 height 6
click at [280, 109] on input "Select an option" at bounding box center [280, 109] width 6 height 6
click at [355, 127] on span "Select an option" at bounding box center [353, 128] width 6 height 6
click at [355, 127] on input "Select an option" at bounding box center [353, 128] width 6 height 6
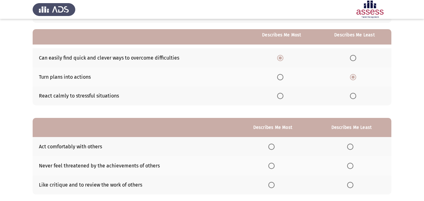
scroll to position [63, 0]
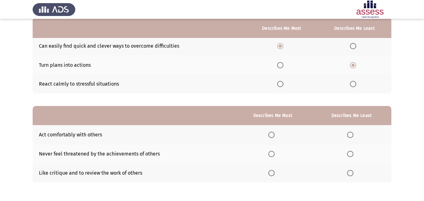
click at [355, 82] on span "Select an option" at bounding box center [353, 84] width 6 height 6
click at [355, 82] on input "Select an option" at bounding box center [353, 84] width 6 height 6
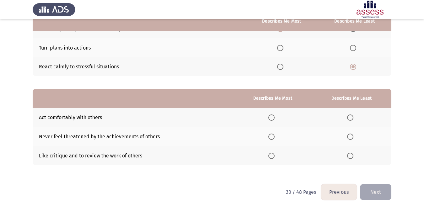
scroll to position [89, 0]
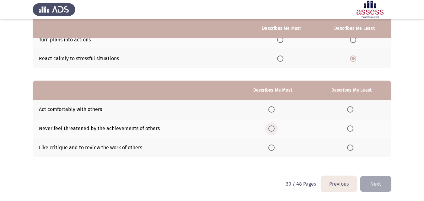
click at [270, 126] on span "Select an option" at bounding box center [271, 128] width 6 height 6
click at [270, 126] on input "Select an option" at bounding box center [271, 128] width 6 height 6
click at [351, 145] on span "Select an option" at bounding box center [350, 148] width 6 height 6
click at [351, 145] on input "Select an option" at bounding box center [350, 148] width 6 height 6
click at [369, 180] on button "Next" at bounding box center [375, 184] width 31 height 16
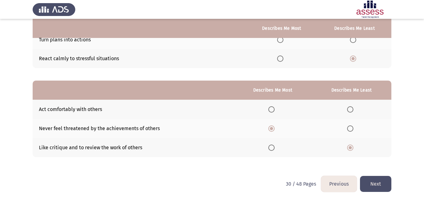
scroll to position [0, 0]
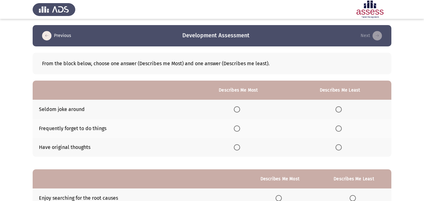
click at [238, 146] on span "Select an option" at bounding box center [237, 147] width 6 height 6
click at [238, 146] on input "Select an option" at bounding box center [237, 147] width 6 height 6
click at [341, 129] on span "Select an option" at bounding box center [338, 128] width 6 height 6
click at [341, 129] on input "Select an option" at bounding box center [338, 128] width 6 height 6
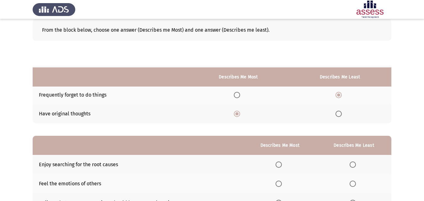
scroll to position [89, 0]
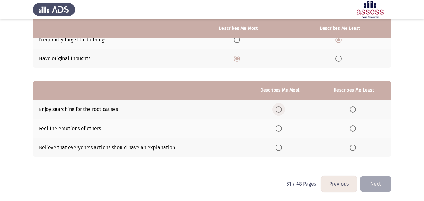
click at [277, 108] on span "Select an option" at bounding box center [278, 109] width 6 height 6
click at [277, 108] on input "Select an option" at bounding box center [278, 109] width 6 height 6
click at [353, 148] on span "Select an option" at bounding box center [352, 148] width 6 height 6
click at [353, 148] on input "Select an option" at bounding box center [352, 148] width 6 height 6
click at [374, 183] on button "Next" at bounding box center [375, 184] width 31 height 16
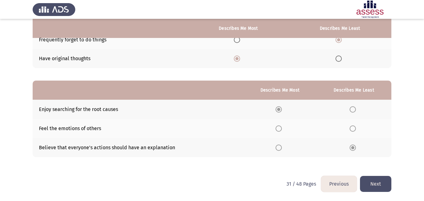
scroll to position [0, 0]
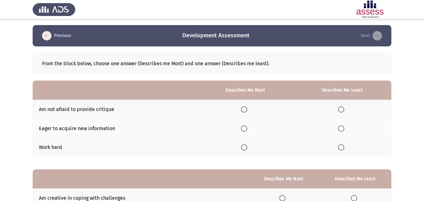
click at [244, 147] on span "Select an option" at bounding box center [244, 147] width 6 height 6
click at [244, 147] on input "Select an option" at bounding box center [244, 147] width 6 height 6
click at [343, 130] on span "Select an option" at bounding box center [341, 128] width 6 height 6
click at [343, 130] on input "Select an option" at bounding box center [341, 128] width 6 height 6
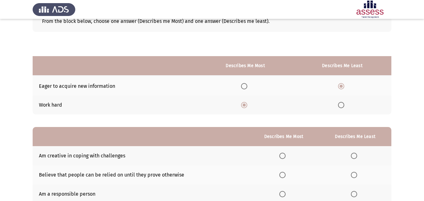
scroll to position [89, 0]
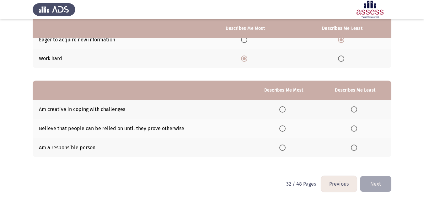
click at [285, 147] on span "Select an option" at bounding box center [282, 148] width 6 height 6
click at [285, 147] on input "Select an option" at bounding box center [282, 148] width 6 height 6
click at [355, 129] on span "Select an option" at bounding box center [354, 128] width 6 height 6
click at [355, 129] on input "Select an option" at bounding box center [354, 128] width 6 height 6
click at [372, 179] on button "Next" at bounding box center [375, 184] width 31 height 16
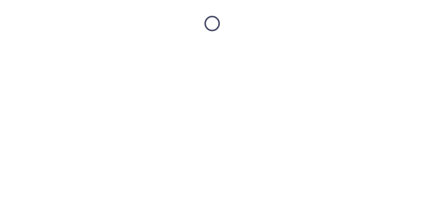
scroll to position [0, 0]
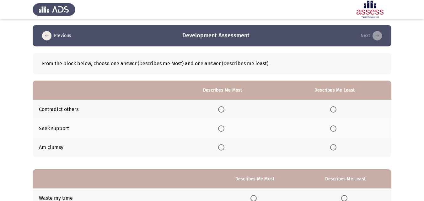
click at [220, 130] on span "Select an option" at bounding box center [221, 128] width 6 height 6
click at [220, 130] on input "Select an option" at bounding box center [221, 128] width 6 height 6
click at [333, 148] on span "Select an option" at bounding box center [333, 147] width 6 height 6
click at [333, 148] on input "Select an option" at bounding box center [333, 147] width 6 height 6
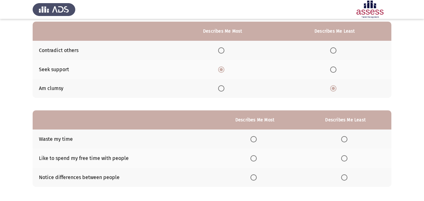
scroll to position [81, 0]
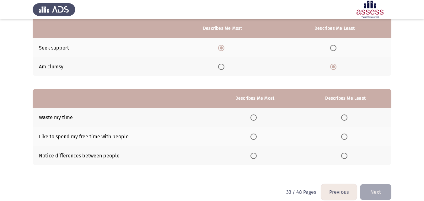
click at [256, 136] on span "Select an option" at bounding box center [253, 137] width 6 height 6
click at [256, 136] on input "Select an option" at bounding box center [253, 137] width 6 height 6
click at [344, 117] on span "Select an option" at bounding box center [344, 117] width 6 height 6
click at [344, 117] on input "Select an option" at bounding box center [344, 117] width 6 height 6
click at [368, 188] on button "Next" at bounding box center [375, 192] width 31 height 16
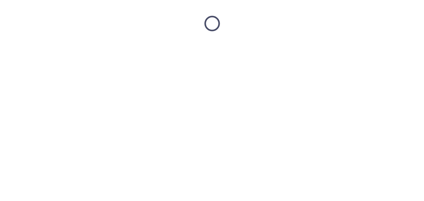
scroll to position [0, 0]
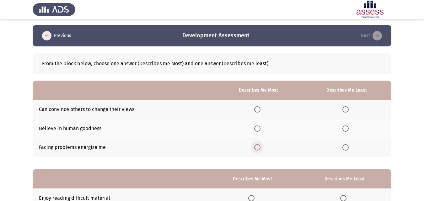
click at [258, 147] on span "Select an option" at bounding box center [257, 147] width 6 height 6
click at [258, 147] on input "Select an option" at bounding box center [257, 147] width 6 height 6
click at [346, 108] on span "Select an option" at bounding box center [345, 109] width 6 height 6
click at [346, 108] on input "Select an option" at bounding box center [345, 109] width 6 height 6
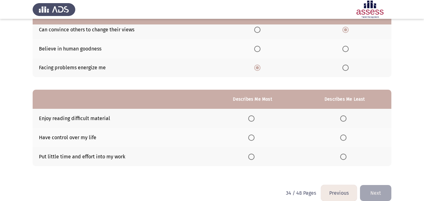
scroll to position [89, 0]
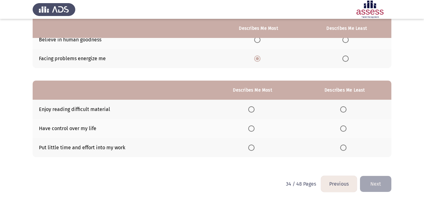
click at [251, 127] on span "Select an option" at bounding box center [251, 128] width 6 height 6
click at [251, 127] on input "Select an option" at bounding box center [251, 128] width 6 height 6
click at [341, 111] on span "Select an option" at bounding box center [343, 109] width 6 height 6
click at [341, 111] on input "Select an option" at bounding box center [343, 109] width 6 height 6
click at [371, 178] on button "Next" at bounding box center [375, 184] width 31 height 16
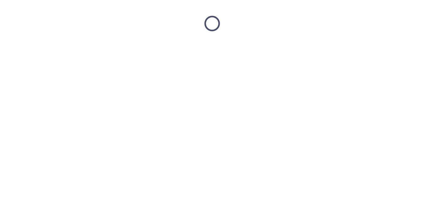
scroll to position [0, 0]
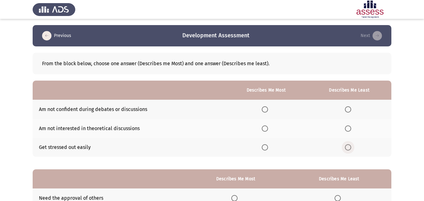
click at [346, 148] on span "Select an option" at bounding box center [348, 147] width 6 height 6
click at [346, 148] on input "Select an option" at bounding box center [348, 147] width 6 height 6
click at [264, 128] on span "Select an option" at bounding box center [265, 128] width 6 height 6
click at [264, 128] on input "Select an option" at bounding box center [265, 128] width 6 height 6
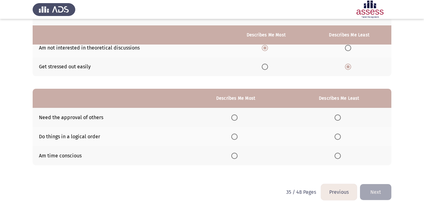
scroll to position [89, 0]
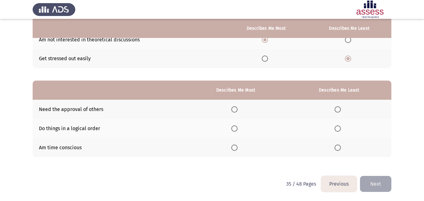
click at [235, 130] on span "Select an option" at bounding box center [234, 128] width 6 height 6
click at [235, 130] on input "Select an option" at bounding box center [234, 128] width 6 height 6
click at [336, 148] on span "Select an option" at bounding box center [337, 148] width 6 height 6
click at [336, 148] on input "Select an option" at bounding box center [337, 148] width 6 height 6
click at [372, 186] on button "Next" at bounding box center [375, 184] width 31 height 16
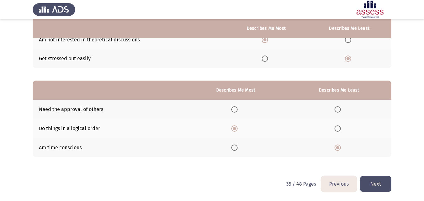
scroll to position [0, 0]
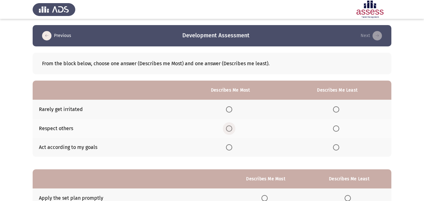
click at [228, 128] on span "Select an option" at bounding box center [229, 128] width 6 height 6
click at [228, 128] on input "Select an option" at bounding box center [229, 128] width 6 height 6
click at [337, 110] on span "Select an option" at bounding box center [336, 109] width 6 height 6
click at [337, 110] on input "Select an option" at bounding box center [336, 109] width 6 height 6
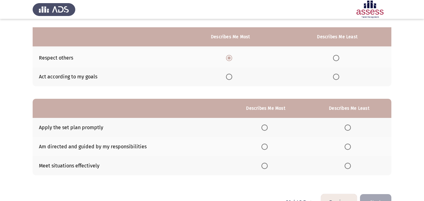
scroll to position [79, 0]
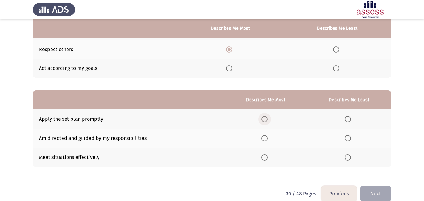
click at [266, 119] on span "Select an option" at bounding box center [264, 119] width 6 height 6
click at [266, 119] on input "Select an option" at bounding box center [264, 119] width 6 height 6
click at [347, 137] on span "Select an option" at bounding box center [347, 138] width 6 height 6
click at [347, 137] on input "Select an option" at bounding box center [347, 138] width 6 height 6
click at [374, 188] on button "Next" at bounding box center [375, 194] width 31 height 16
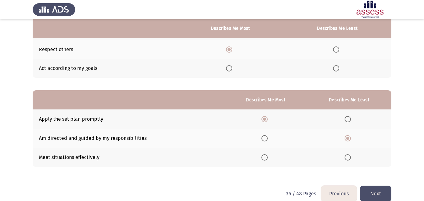
scroll to position [0, 0]
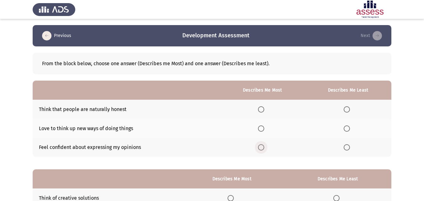
click at [263, 148] on span "Select an option" at bounding box center [261, 147] width 6 height 6
click at [263, 148] on input "Select an option" at bounding box center [261, 147] width 6 height 6
click at [348, 107] on span "Select an option" at bounding box center [346, 109] width 6 height 6
click at [348, 107] on input "Select an option" at bounding box center [346, 109] width 6 height 6
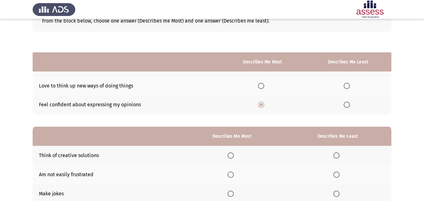
scroll to position [89, 0]
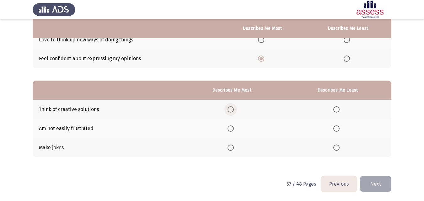
click at [234, 111] on span "Select an option" at bounding box center [230, 109] width 6 height 6
click at [234, 111] on input "Select an option" at bounding box center [230, 109] width 6 height 6
click at [337, 149] on span "Select an option" at bounding box center [336, 148] width 6 height 6
click at [337, 149] on input "Select an option" at bounding box center [336, 148] width 6 height 6
click at [378, 179] on button "Next" at bounding box center [375, 184] width 31 height 16
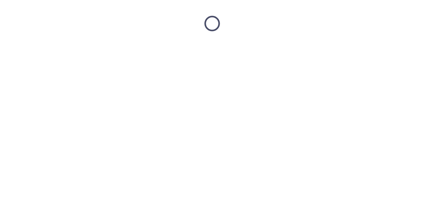
scroll to position [0, 0]
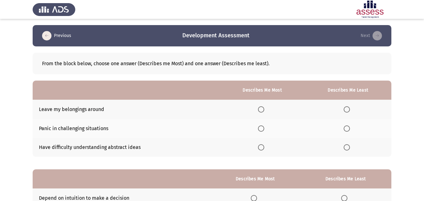
click at [348, 130] on span "Select an option" at bounding box center [346, 128] width 6 height 6
click at [348, 130] on input "Select an option" at bounding box center [346, 128] width 6 height 6
click at [259, 111] on span "Select an option" at bounding box center [261, 109] width 6 height 6
click at [259, 111] on input "Select an option" at bounding box center [261, 109] width 6 height 6
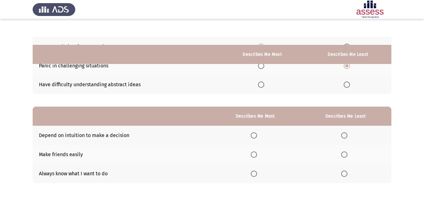
scroll to position [89, 0]
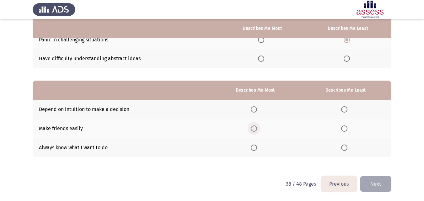
click at [257, 129] on span "Select an option" at bounding box center [254, 128] width 6 height 6
click at [257, 129] on input "Select an option" at bounding box center [254, 128] width 6 height 6
click at [347, 109] on span "Select an option" at bounding box center [344, 109] width 6 height 6
click at [347, 109] on input "Select an option" at bounding box center [344, 109] width 6 height 6
click at [374, 177] on button "Next" at bounding box center [375, 184] width 31 height 16
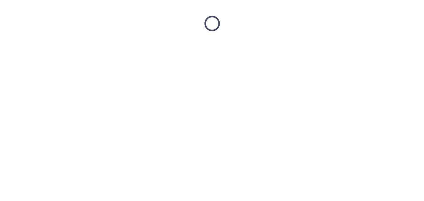
scroll to position [0, 0]
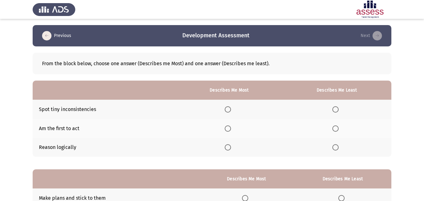
click at [228, 146] on span "Select an option" at bounding box center [228, 147] width 6 height 6
click at [228, 146] on input "Select an option" at bounding box center [228, 147] width 6 height 6
click at [336, 108] on span "Select an option" at bounding box center [335, 109] width 6 height 6
click at [336, 108] on input "Select an option" at bounding box center [335, 109] width 6 height 6
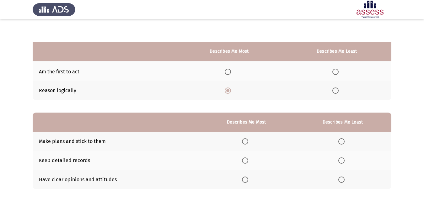
scroll to position [89, 0]
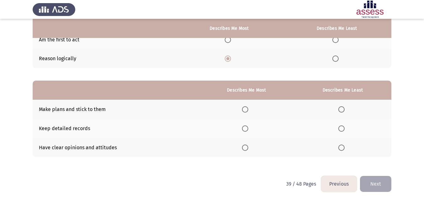
click at [244, 147] on span "Select an option" at bounding box center [245, 148] width 6 height 6
click at [244, 147] on input "Select an option" at bounding box center [245, 148] width 6 height 6
click at [342, 111] on span "Select an option" at bounding box center [341, 109] width 6 height 6
click at [342, 111] on input "Select an option" at bounding box center [341, 109] width 6 height 6
click at [377, 185] on button "Next" at bounding box center [375, 184] width 31 height 16
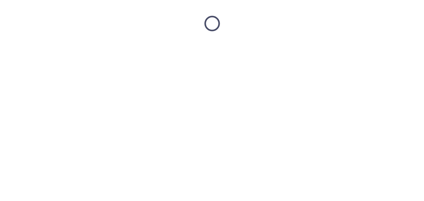
scroll to position [0, 0]
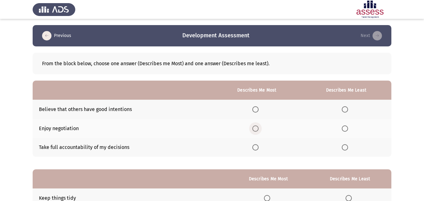
click at [255, 128] on span "Select an option" at bounding box center [255, 128] width 6 height 6
click at [255, 128] on input "Select an option" at bounding box center [255, 128] width 6 height 6
click at [343, 108] on span "Select an option" at bounding box center [344, 109] width 6 height 6
click at [343, 108] on input "Select an option" at bounding box center [344, 109] width 6 height 6
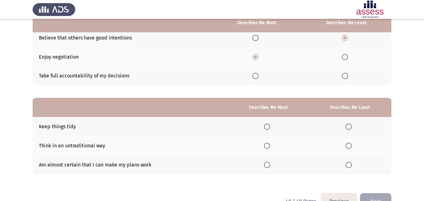
scroll to position [73, 0]
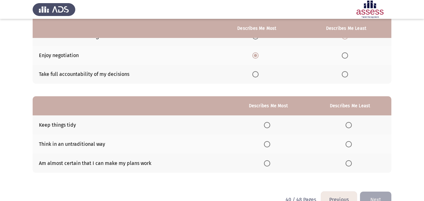
click at [267, 163] on span "Select an option" at bounding box center [267, 163] width 6 height 6
click at [267, 163] on input "Select an option" at bounding box center [267, 163] width 6 height 6
click at [352, 126] on label "Select an option" at bounding box center [349, 125] width 9 height 6
click at [352, 126] on input "Select an option" at bounding box center [348, 125] width 6 height 6
click at [371, 193] on button "Next" at bounding box center [375, 200] width 31 height 16
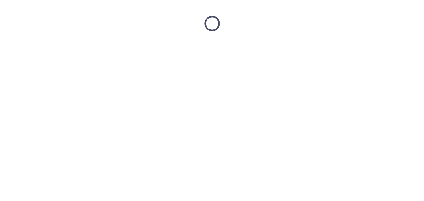
scroll to position [0, 0]
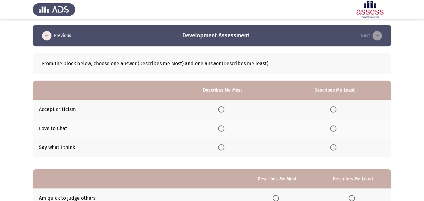
click at [224, 108] on span "Select an option" at bounding box center [221, 109] width 6 height 6
click at [224, 108] on input "Select an option" at bounding box center [221, 109] width 6 height 6
click at [333, 130] on span "Select an option" at bounding box center [333, 128] width 6 height 6
click at [333, 130] on input "Select an option" at bounding box center [333, 128] width 6 height 6
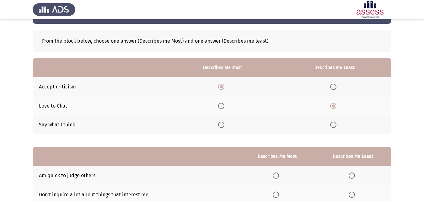
scroll to position [89, 0]
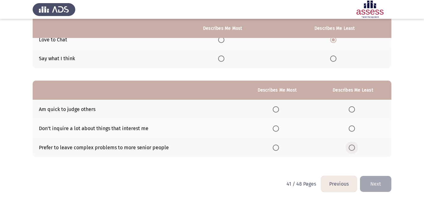
click at [353, 148] on span "Select an option" at bounding box center [351, 148] width 6 height 6
click at [353, 148] on input "Select an option" at bounding box center [351, 148] width 6 height 6
click at [277, 126] on span "Select an option" at bounding box center [276, 128] width 6 height 6
click at [277, 126] on input "Select an option" at bounding box center [276, 128] width 6 height 6
click at [378, 183] on button "Next" at bounding box center [375, 184] width 31 height 16
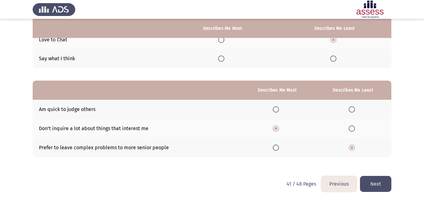
scroll to position [0, 0]
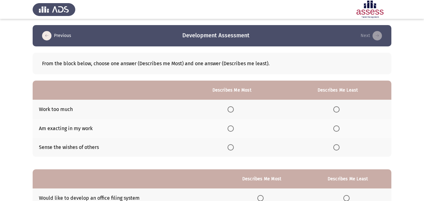
click at [233, 126] on span "Select an option" at bounding box center [230, 128] width 6 height 6
click at [233, 126] on input "Select an option" at bounding box center [230, 128] width 6 height 6
click at [338, 146] on span "Select an option" at bounding box center [336, 147] width 6 height 6
click at [338, 146] on input "Select an option" at bounding box center [336, 147] width 6 height 6
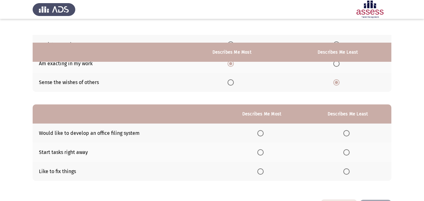
scroll to position [89, 0]
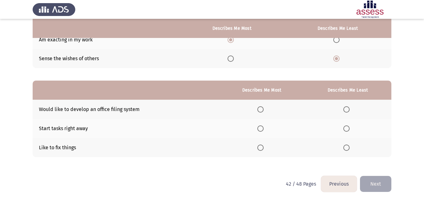
click at [262, 130] on span "Select an option" at bounding box center [260, 128] width 6 height 6
click at [262, 130] on input "Select an option" at bounding box center [260, 128] width 6 height 6
click at [347, 108] on span "Select an option" at bounding box center [346, 109] width 6 height 6
click at [347, 108] on input "Select an option" at bounding box center [346, 109] width 6 height 6
click at [377, 184] on button "Next" at bounding box center [375, 184] width 31 height 16
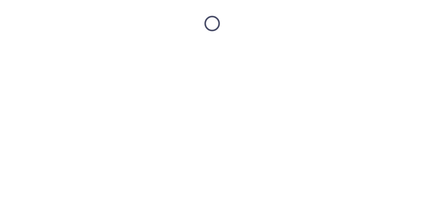
scroll to position [0, 0]
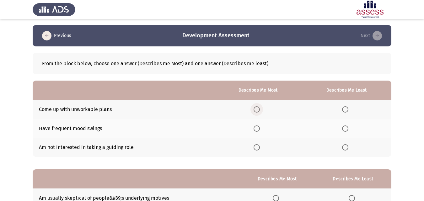
click at [257, 111] on span "Select an option" at bounding box center [256, 109] width 6 height 6
click at [257, 111] on input "Select an option" at bounding box center [256, 109] width 6 height 6
click at [342, 129] on span "Select an option" at bounding box center [345, 128] width 6 height 6
click at [342, 129] on input "Select an option" at bounding box center [345, 128] width 6 height 6
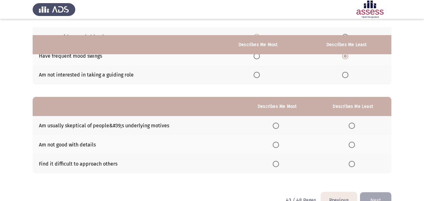
scroll to position [89, 0]
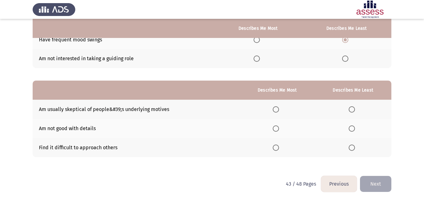
click at [276, 109] on span "Select an option" at bounding box center [276, 109] width 6 height 6
click at [276, 109] on input "Select an option" at bounding box center [276, 109] width 6 height 6
click at [353, 128] on span "Select an option" at bounding box center [351, 128] width 6 height 6
click at [353, 128] on input "Select an option" at bounding box center [351, 128] width 6 height 6
click at [375, 185] on button "Next" at bounding box center [375, 184] width 31 height 16
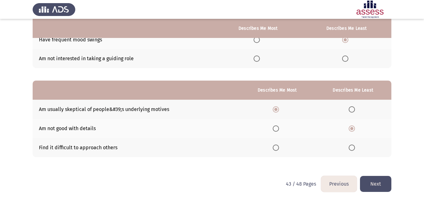
scroll to position [0, 0]
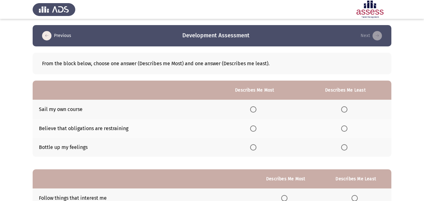
click at [256, 125] on span "Select an option" at bounding box center [253, 128] width 6 height 6
click at [256, 125] on input "Select an option" at bounding box center [253, 128] width 6 height 6
click at [344, 147] on span "Select an option" at bounding box center [344, 147] width 0 height 0
click at [344, 147] on input "Select an option" at bounding box center [344, 147] width 6 height 6
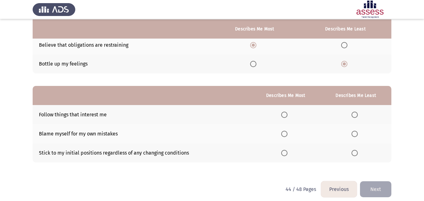
scroll to position [84, 0]
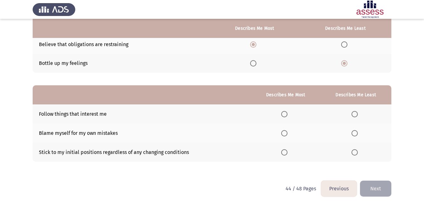
click at [284, 154] on span "Select an option" at bounding box center [284, 152] width 6 height 6
click at [284, 154] on input "Select an option" at bounding box center [284, 152] width 6 height 6
click at [353, 133] on span "Select an option" at bounding box center [354, 133] width 6 height 6
click at [353, 133] on input "Select an option" at bounding box center [354, 133] width 6 height 6
click at [369, 184] on button "Next" at bounding box center [375, 189] width 31 height 16
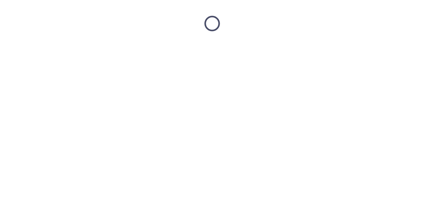
scroll to position [0, 0]
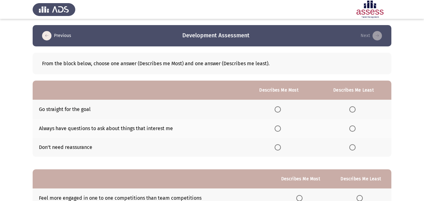
click at [351, 147] on span "Select an option" at bounding box center [352, 147] width 6 height 6
click at [351, 147] on input "Select an option" at bounding box center [352, 147] width 6 height 6
click at [279, 108] on span "Select an option" at bounding box center [277, 109] width 6 height 6
click at [279, 108] on input "Select an option" at bounding box center [277, 109] width 6 height 6
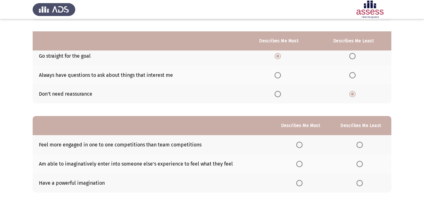
scroll to position [89, 0]
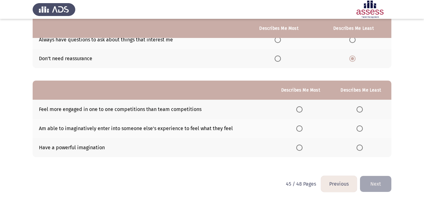
click at [302, 147] on span "Select an option" at bounding box center [299, 148] width 6 height 6
click at [302, 147] on input "Select an option" at bounding box center [299, 148] width 6 height 6
click at [360, 111] on span "Select an option" at bounding box center [359, 109] width 6 height 6
click at [360, 111] on input "Select an option" at bounding box center [359, 109] width 6 height 6
click at [377, 180] on button "Next" at bounding box center [375, 184] width 31 height 16
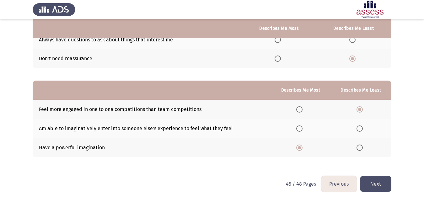
scroll to position [0, 0]
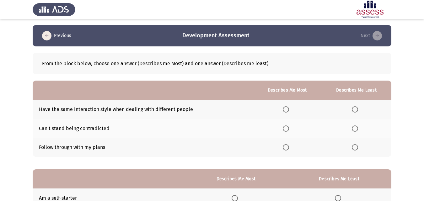
click at [354, 110] on span "Select an option" at bounding box center [355, 109] width 6 height 6
click at [354, 110] on input "Select an option" at bounding box center [355, 109] width 6 height 6
click at [355, 127] on span "Select an option" at bounding box center [355, 128] width 6 height 6
click at [355, 127] on input "Select an option" at bounding box center [355, 128] width 6 height 6
click at [286, 146] on span "Select an option" at bounding box center [286, 147] width 6 height 6
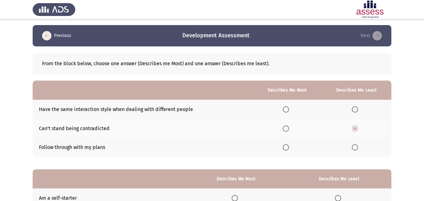
click at [286, 146] on input "Select an option" at bounding box center [286, 147] width 6 height 6
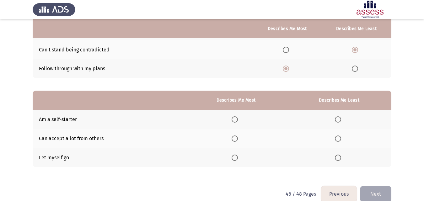
scroll to position [79, 0]
click at [234, 139] on span "Select an option" at bounding box center [234, 138] width 6 height 6
click at [234, 139] on input "Select an option" at bounding box center [234, 138] width 6 height 6
click at [340, 156] on span "Select an option" at bounding box center [338, 157] width 6 height 6
click at [340, 156] on input "Select an option" at bounding box center [338, 157] width 6 height 6
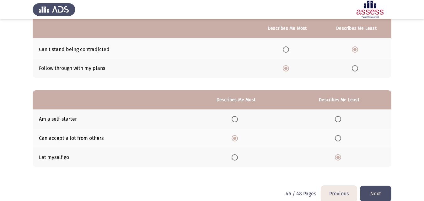
click at [371, 192] on button "Next" at bounding box center [375, 194] width 31 height 16
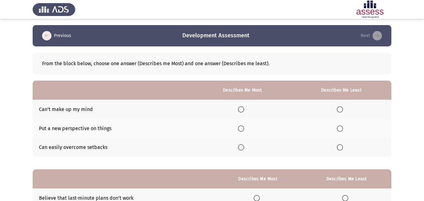
click at [241, 146] on span "Select an option" at bounding box center [241, 147] width 6 height 6
click at [241, 146] on input "Select an option" at bounding box center [241, 147] width 6 height 6
click at [340, 109] on span "Select an option" at bounding box center [340, 109] width 0 height 0
click at [340, 109] on input "Select an option" at bounding box center [339, 109] width 6 height 6
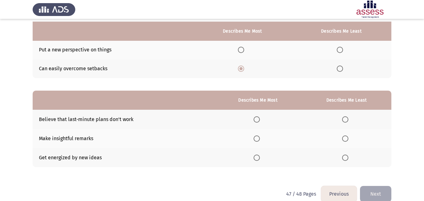
scroll to position [82, 0]
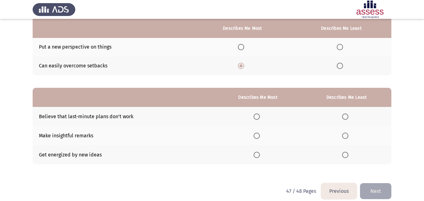
click at [257, 154] on span "Select an option" at bounding box center [256, 155] width 6 height 6
click at [257, 154] on input "Select an option" at bounding box center [256, 155] width 6 height 6
click at [345, 136] on span "Select an option" at bounding box center [345, 136] width 0 height 0
click at [346, 135] on input "Select an option" at bounding box center [345, 136] width 6 height 6
click at [369, 188] on button "Next" at bounding box center [375, 191] width 31 height 16
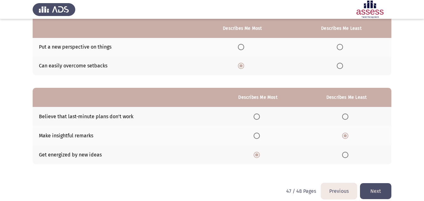
scroll to position [0, 0]
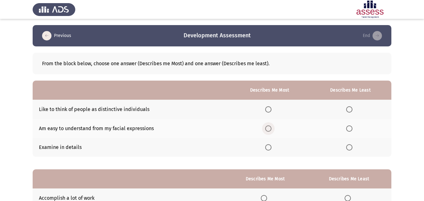
click at [270, 130] on span "Select an option" at bounding box center [268, 128] width 6 height 6
click at [270, 130] on input "Select an option" at bounding box center [268, 128] width 6 height 6
click at [348, 146] on span "Select an option" at bounding box center [349, 147] width 6 height 6
click at [348, 146] on input "Select an option" at bounding box center [349, 147] width 6 height 6
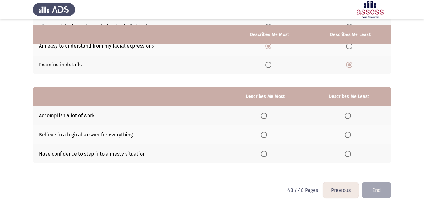
scroll to position [89, 0]
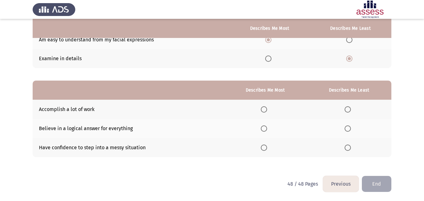
click at [264, 148] on span "Select an option" at bounding box center [264, 148] width 6 height 6
click at [264, 148] on input "Select an option" at bounding box center [264, 148] width 6 height 6
click at [349, 127] on span "Select an option" at bounding box center [347, 128] width 6 height 6
click at [349, 127] on input "Select an option" at bounding box center [347, 128] width 6 height 6
click at [376, 184] on button "End" at bounding box center [376, 184] width 29 height 16
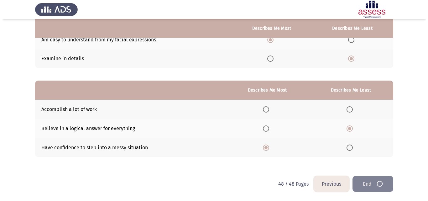
scroll to position [0, 0]
